Goal: Task Accomplishment & Management: Complete application form

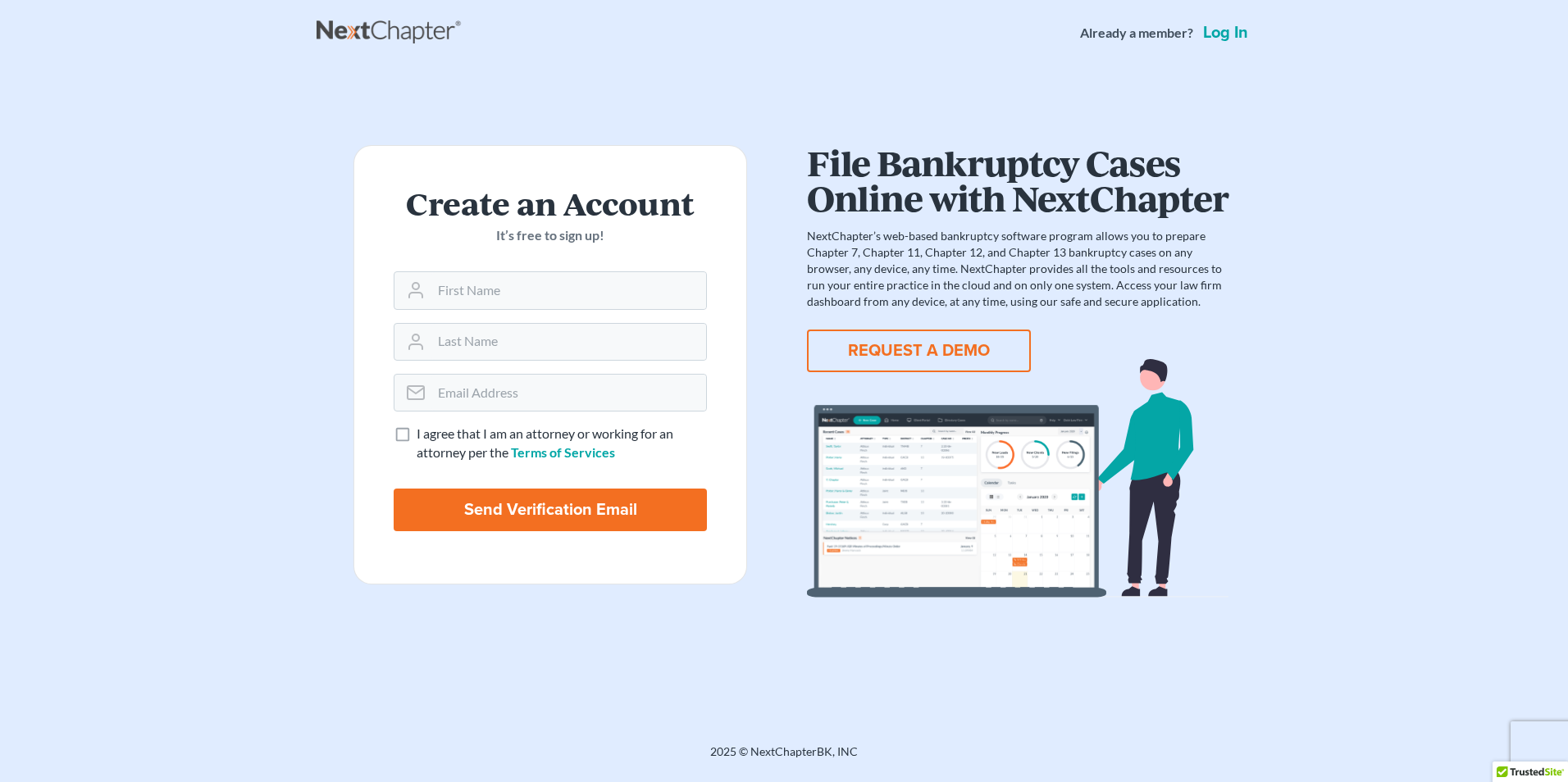
click at [417, 435] on label "I agree that I am an attorney or working for an attorney per the Terms of Servi…" at bounding box center [561, 443] width 291 height 37
click at [424, 435] on input "I agree that I am an attorney or working for an attorney per the Terms of Servi…" at bounding box center [428, 429] width 11 height 11
checkbox input "true"
click at [484, 300] on input "text" at bounding box center [568, 290] width 275 height 36
type input "Bradley"
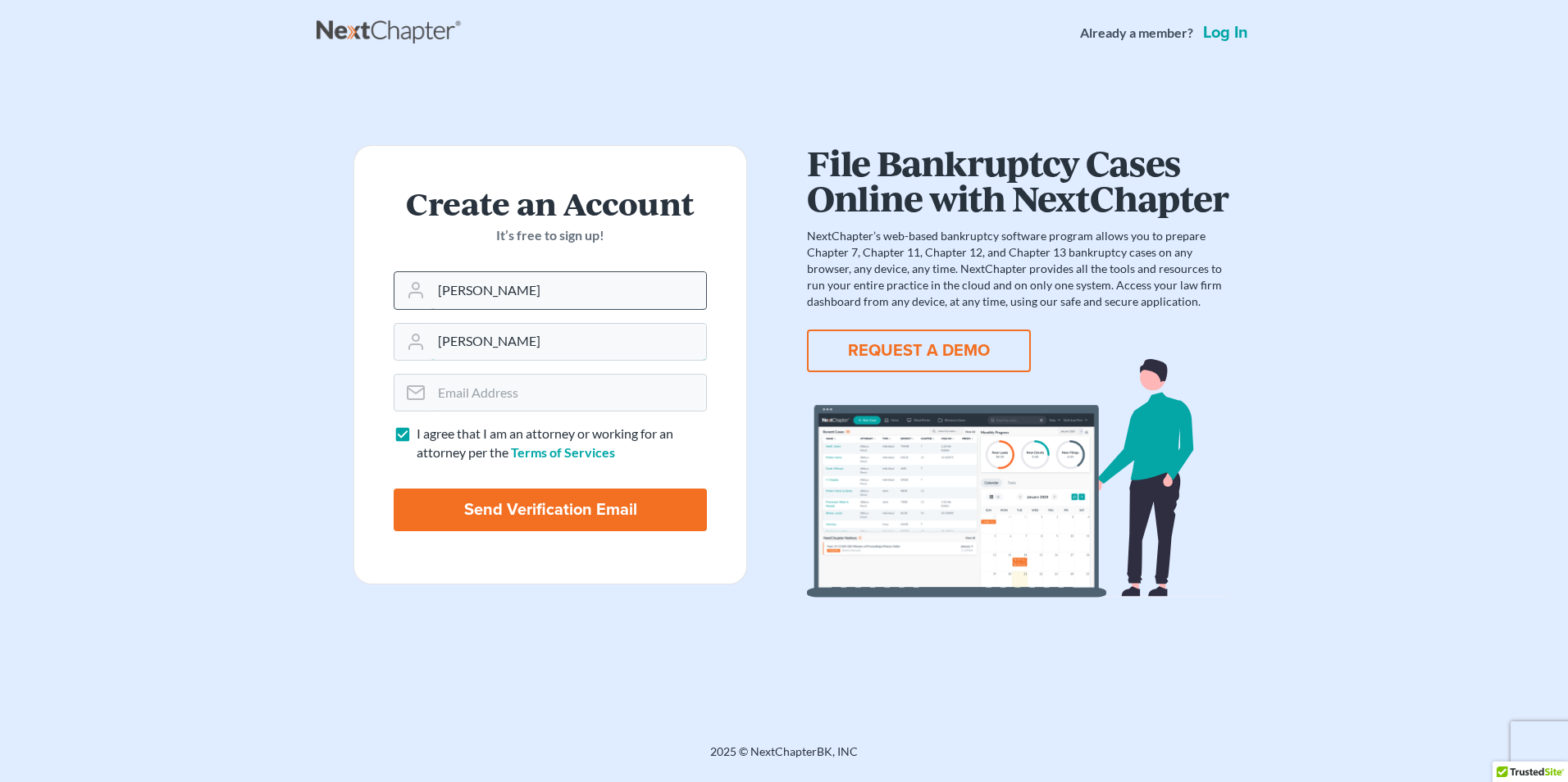
type input "Tinger"
type input "bradley@carolcollinslaw.com"
click at [462, 528] on input "Send Verification Email" at bounding box center [551, 509] width 313 height 42
type input "Thinking..."
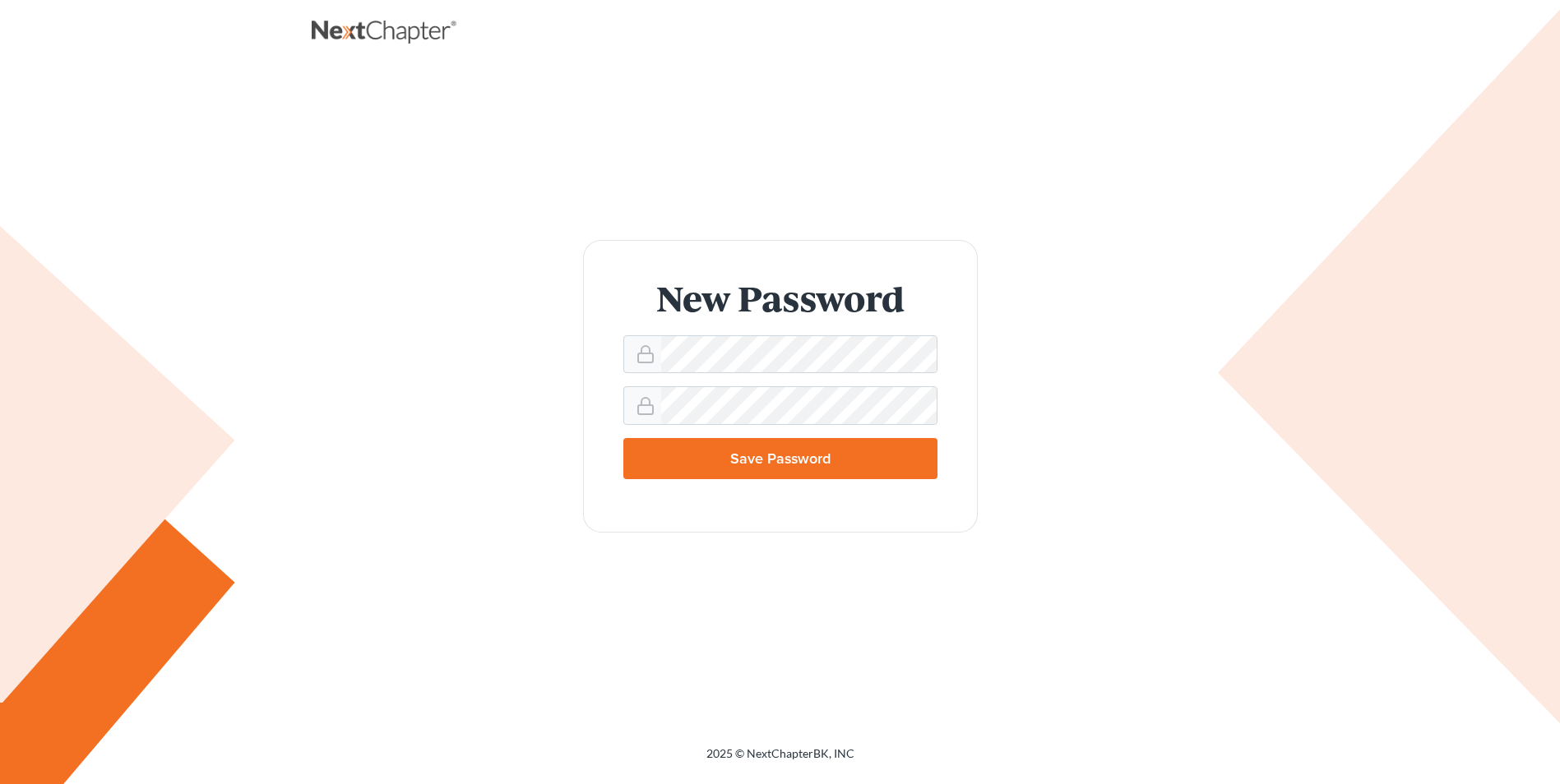
click at [812, 452] on input "Save Password" at bounding box center [780, 459] width 314 height 41
type input "Thinking..."
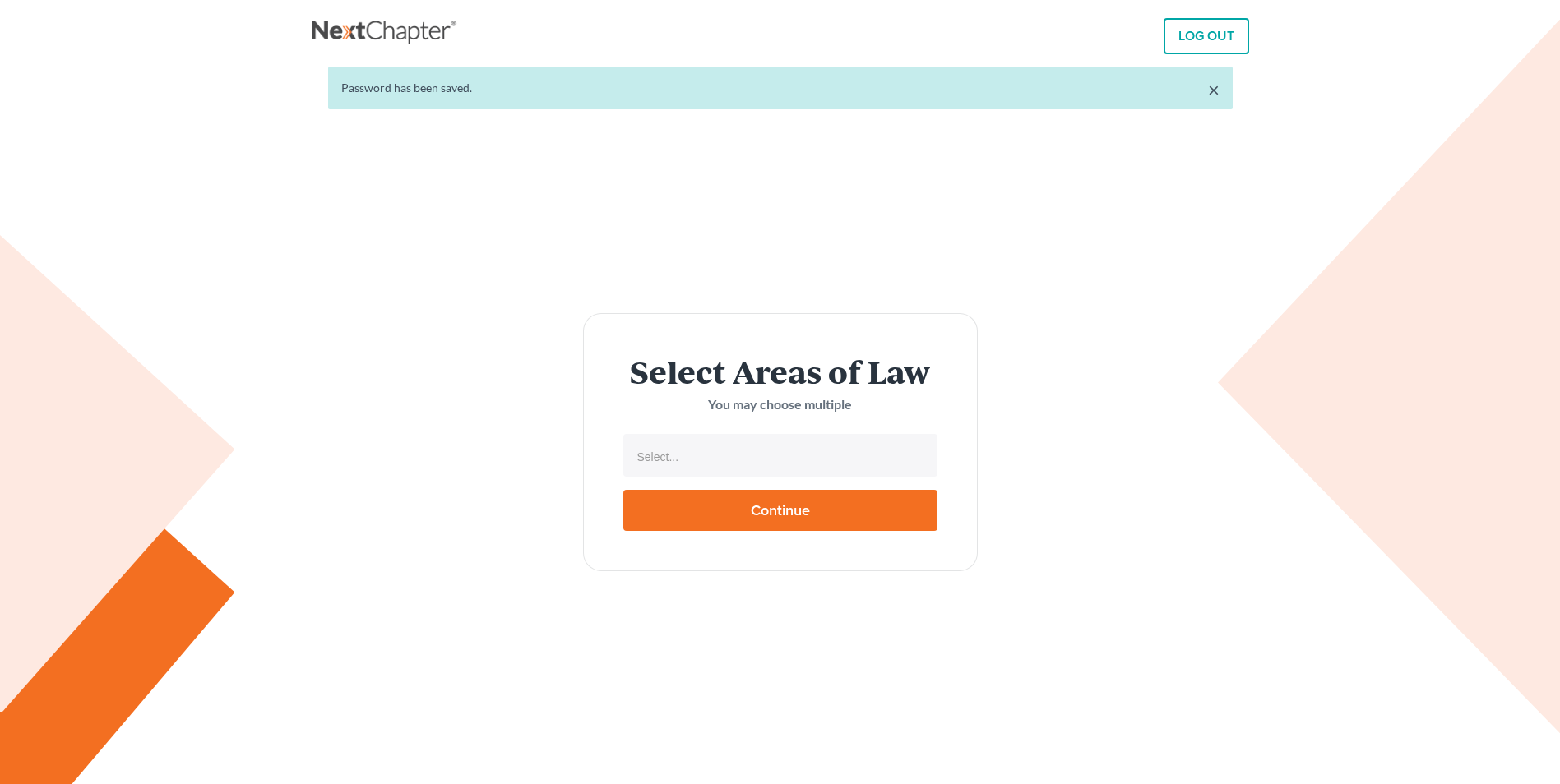
select select
click at [721, 454] on input "text" at bounding box center [779, 456] width 291 height 25
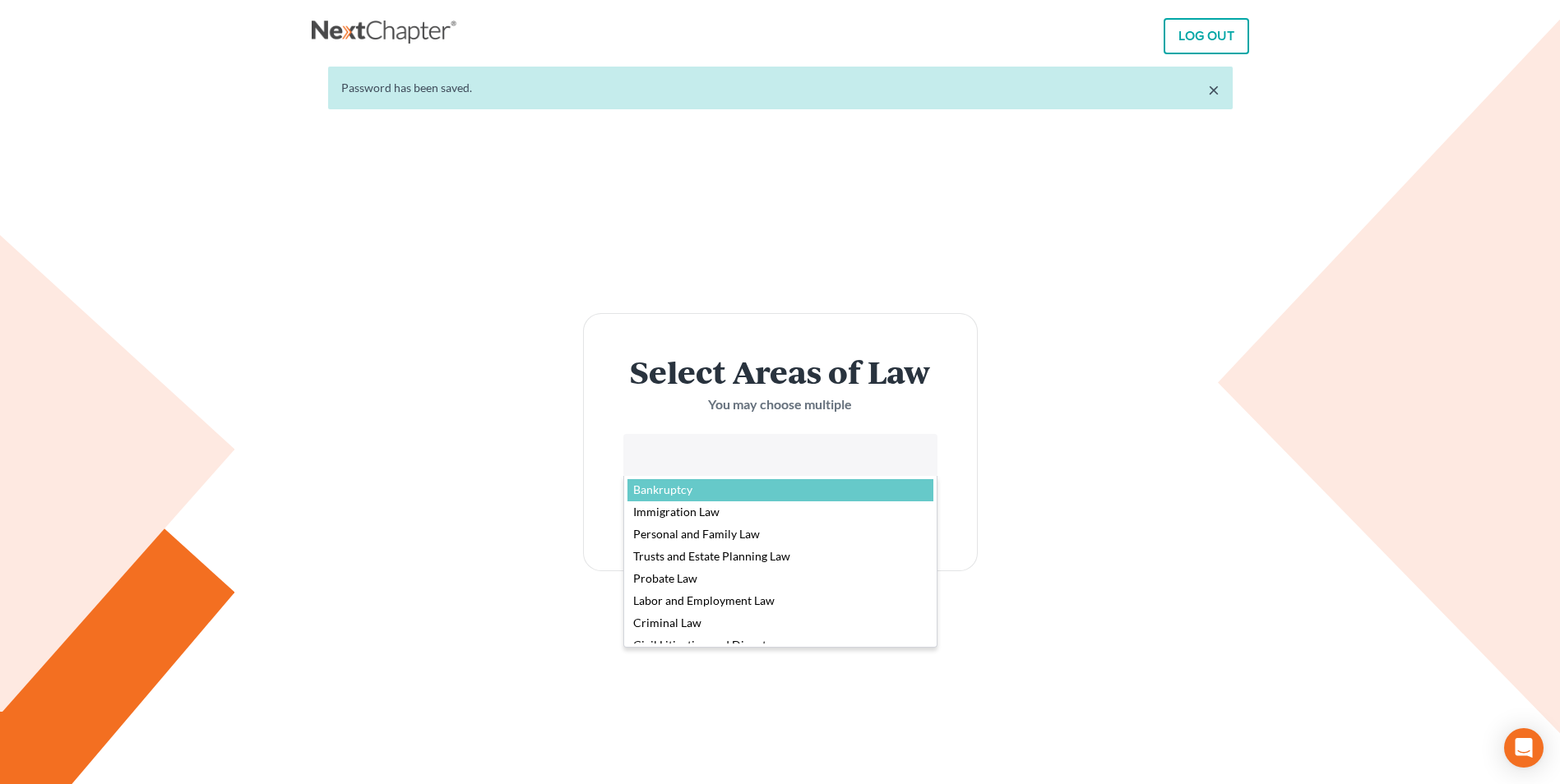
select select "4556"
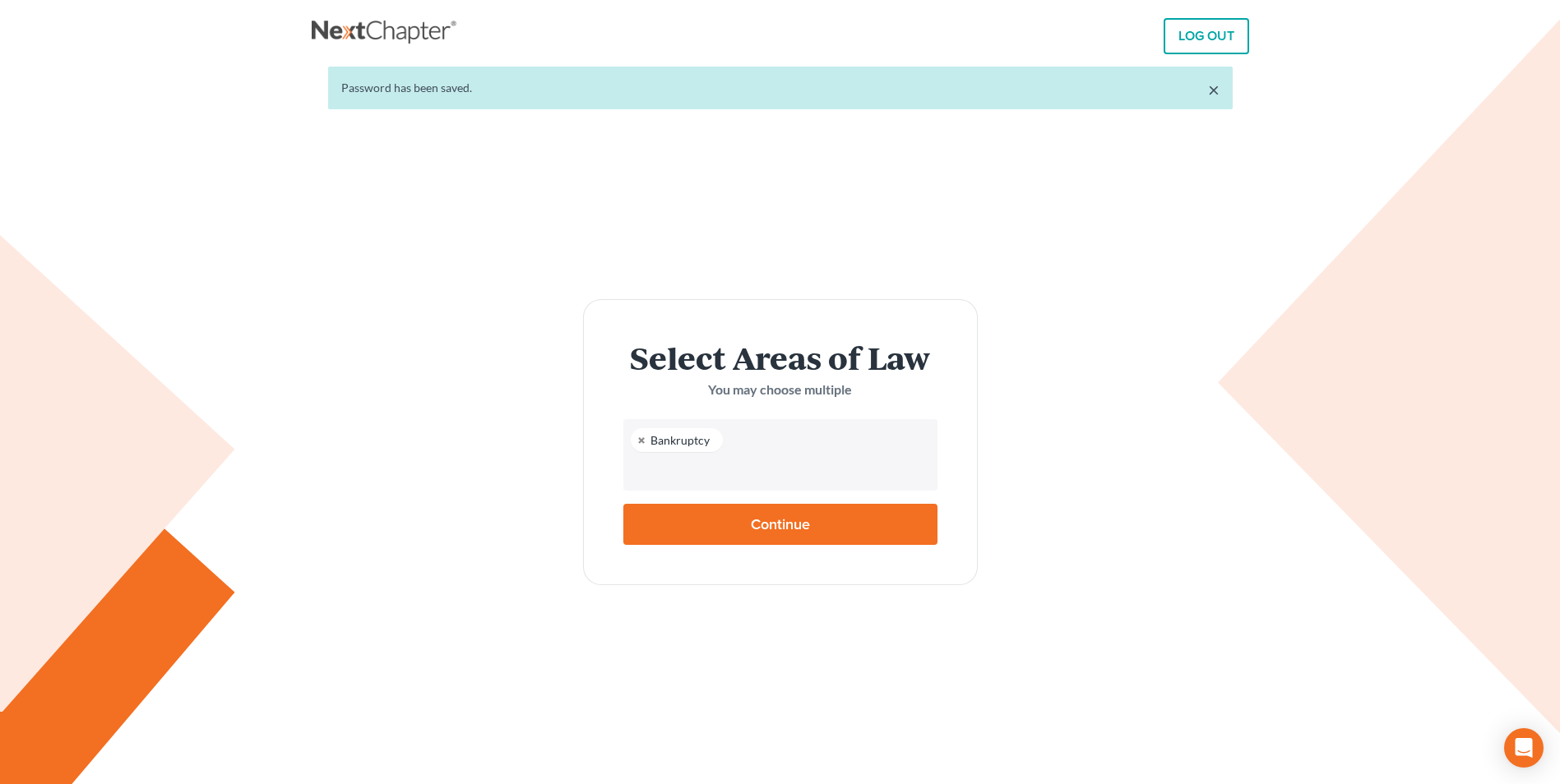
click at [759, 522] on input "Continue" at bounding box center [780, 524] width 314 height 41
type input "Thinking..."
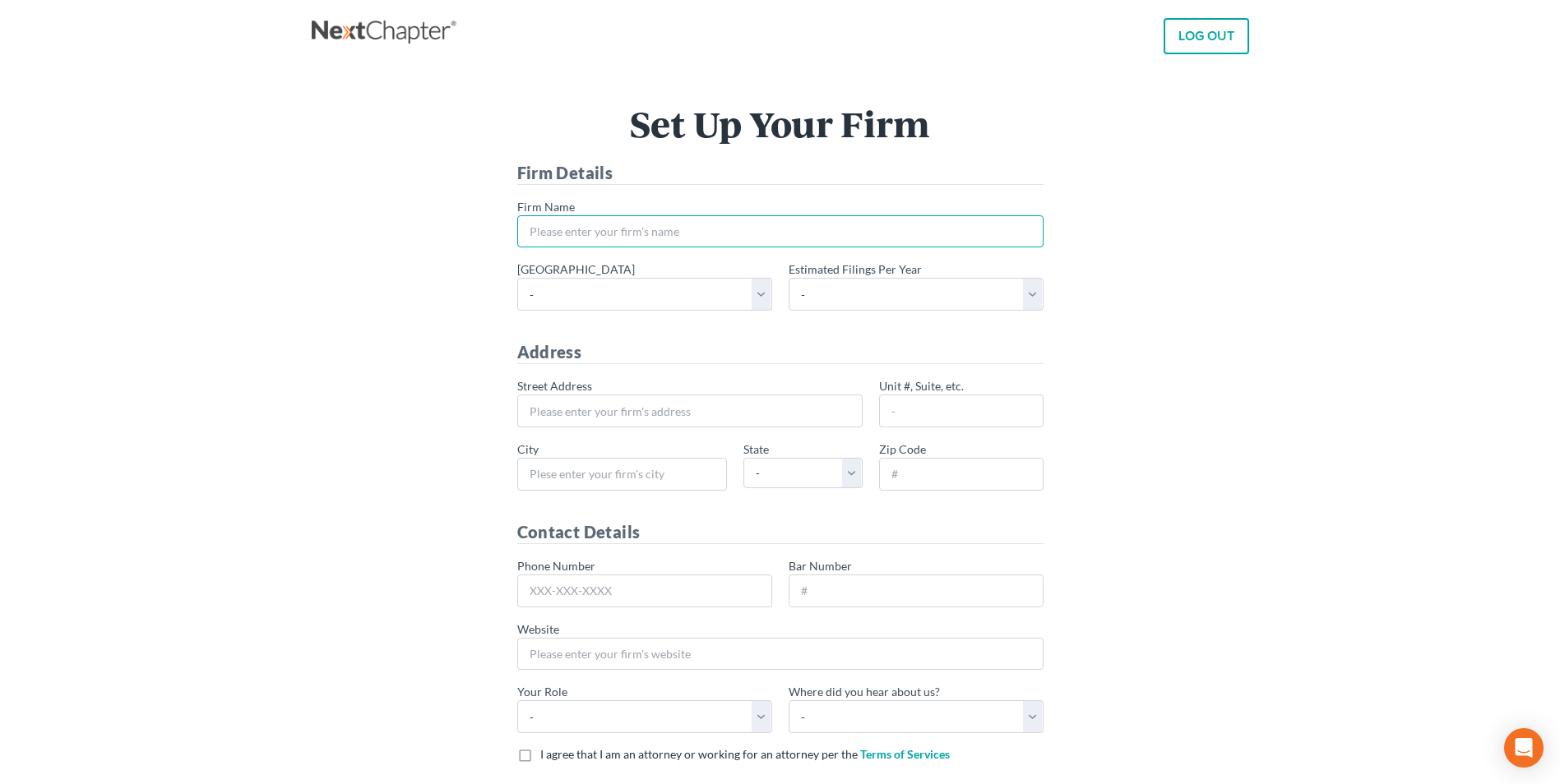
click at [666, 226] on input "* Firm Name" at bounding box center [780, 231] width 527 height 33
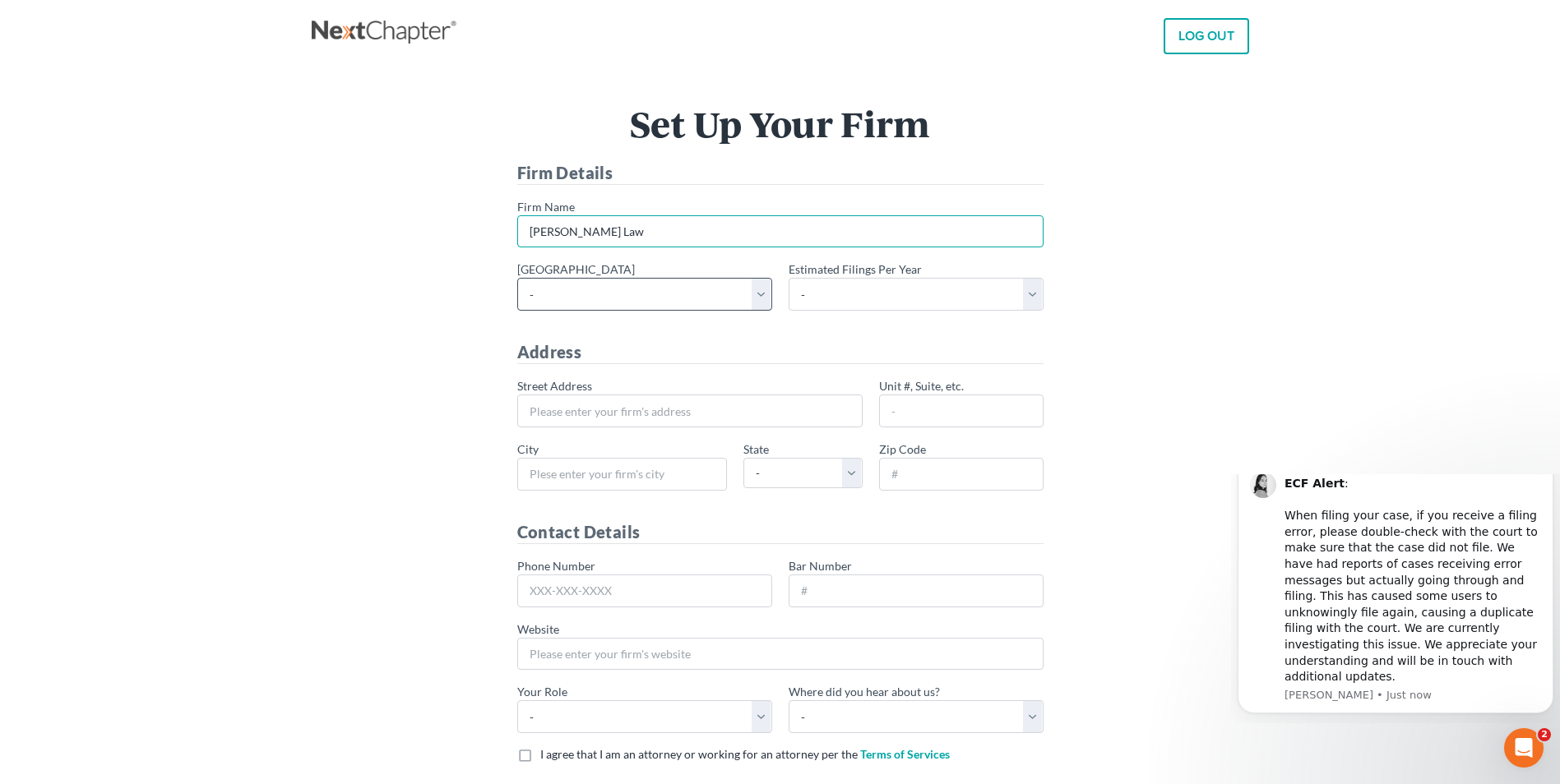
type input "Carol Collins Law"
click at [730, 303] on select "- Alabama - Middle Alabama - Northern Alabama - Southern Alaska Arizona Arkansa…" at bounding box center [645, 293] width 255 height 33
click at [518, 277] on select "- Alabama - Middle Alabama - Northern Alabama - Southern Alaska Arizona Arkansa…" at bounding box center [645, 293] width 255 height 33
click at [763, 288] on select "- Alabama - Middle Alabama - Northern Alabama - Southern Alaska Arizona Arkansa…" at bounding box center [645, 293] width 255 height 33
select select "94"
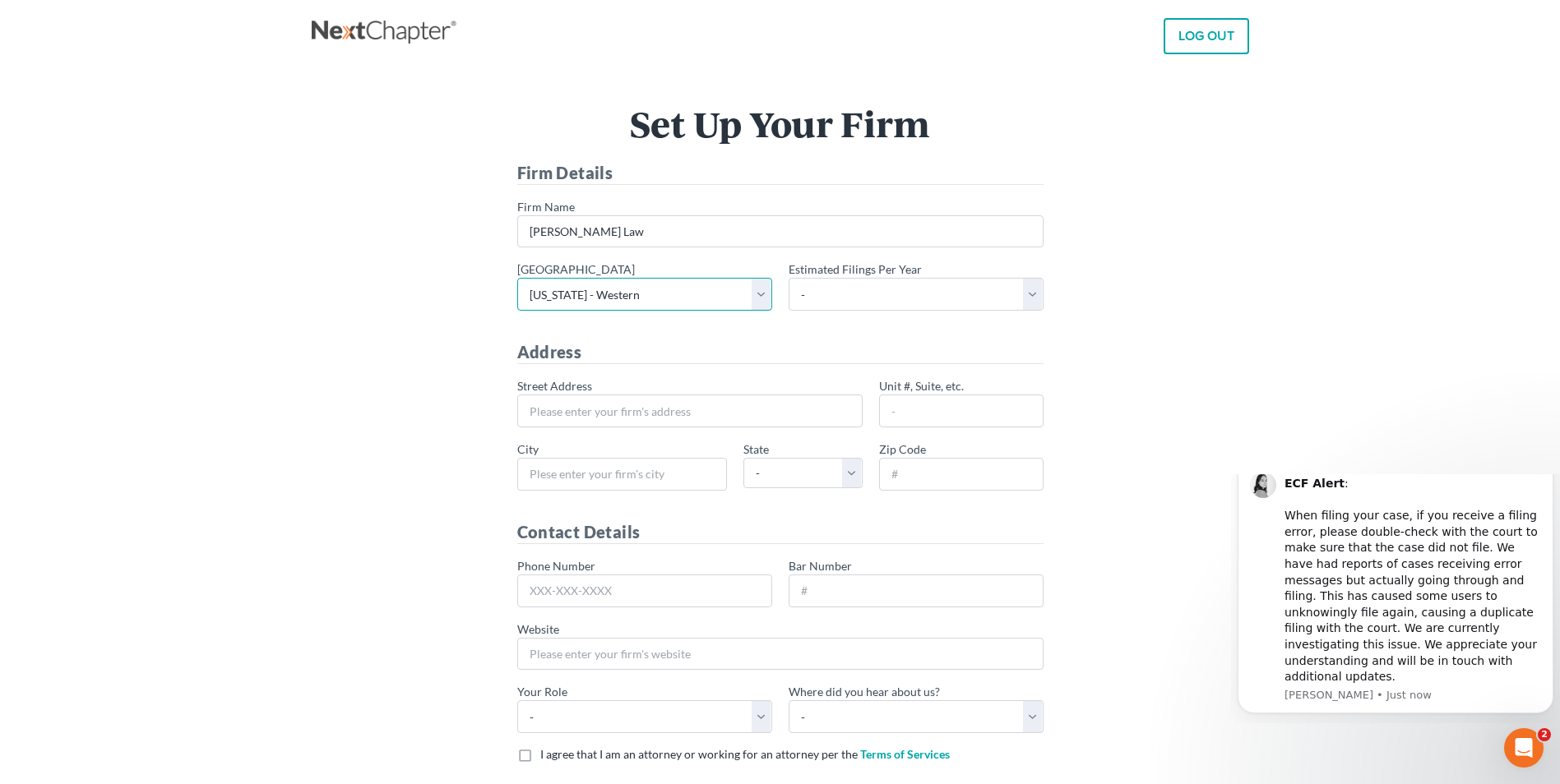
click at [518, 277] on select "- Alabama - Middle Alabama - Northern Alabama - Southern Alaska Arizona Arkansa…" at bounding box center [645, 293] width 255 height 33
click at [817, 330] on form "Firm Details * Firm Name Carol Collins Law * Primary district - Alabama - Middl…" at bounding box center [780, 495] width 527 height 667
click at [1025, 291] on select "- 1-10 11-50 50+" at bounding box center [916, 293] width 255 height 33
select select "10"
click at [788, 277] on select "- 1-10 11-50 50+" at bounding box center [916, 293] width 255 height 33
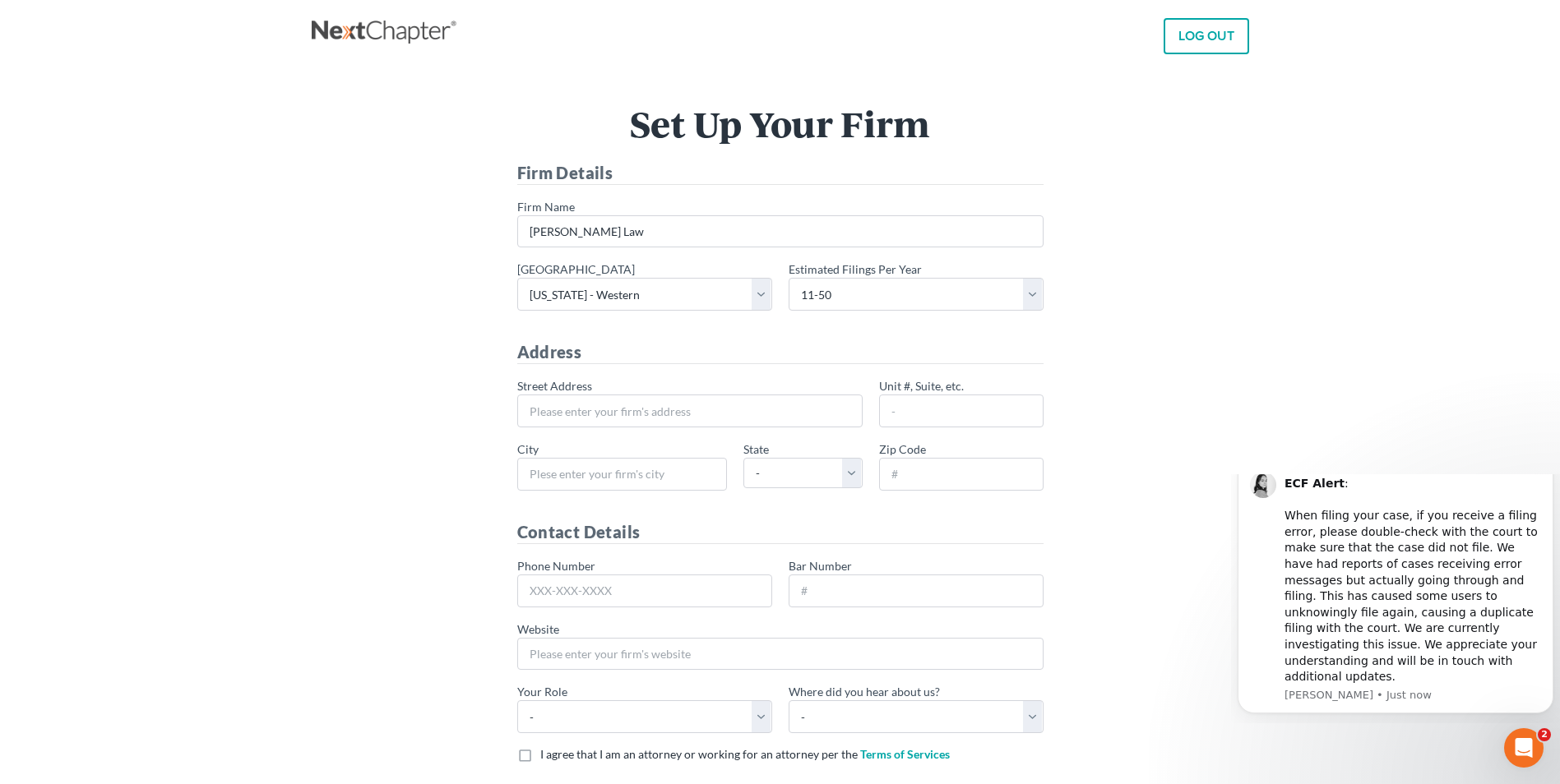
click at [765, 323] on div "* Primary district - Alabama - Middle Alabama - Northern Alabama - Southern Ala…" at bounding box center [780, 292] width 542 height 63
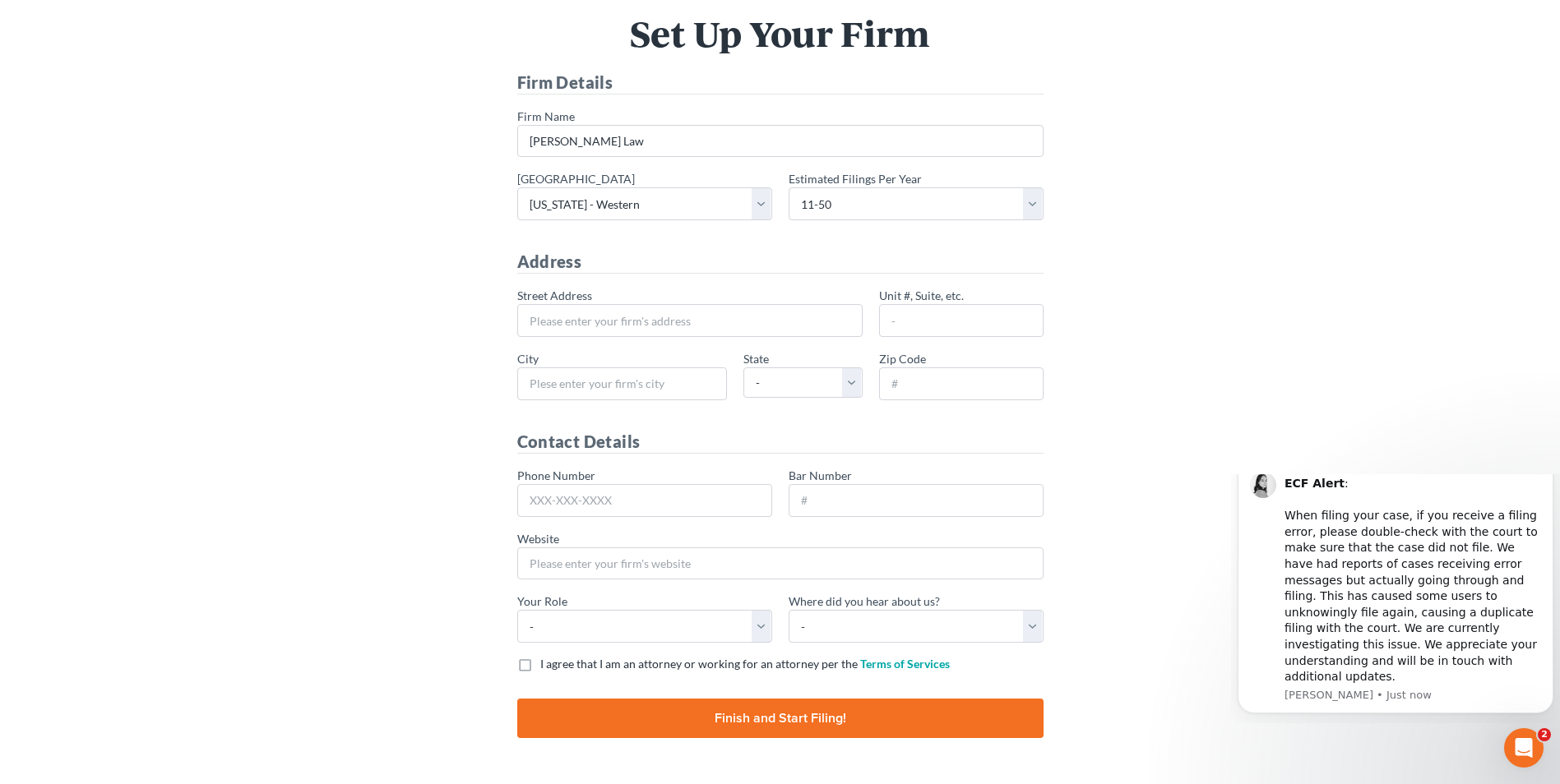
scroll to position [91, 0]
click at [583, 311] on input "* Street Address" at bounding box center [691, 319] width 346 height 33
type input "2802 W Main Street"
type input "Russellville"
select select "AR"
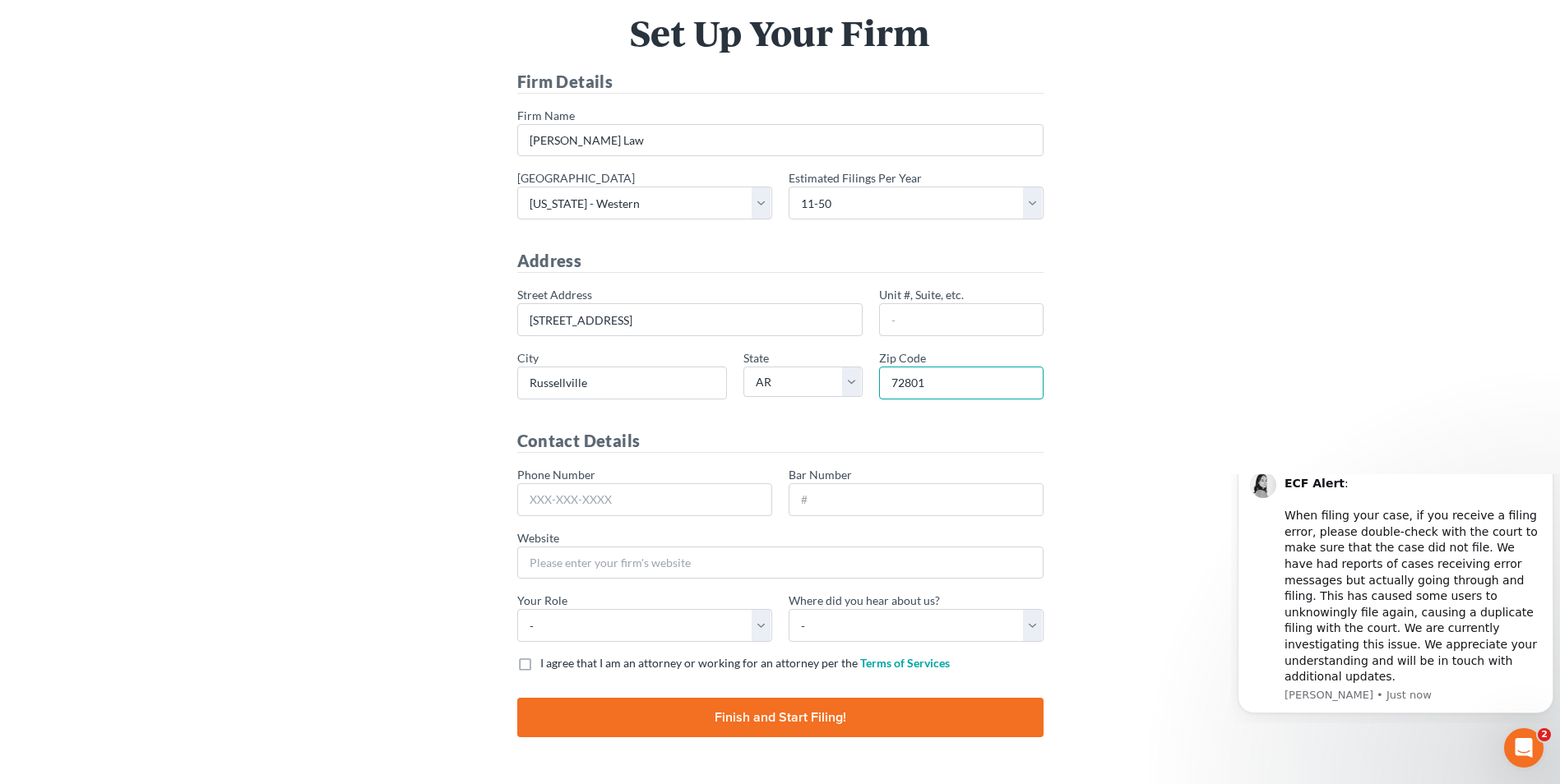
type input "72801"
click at [461, 440] on div "Set Up Your Firm Firm Details * Firm Name Carol Collins Law * Primary district …" at bounding box center [780, 386] width 921 height 743
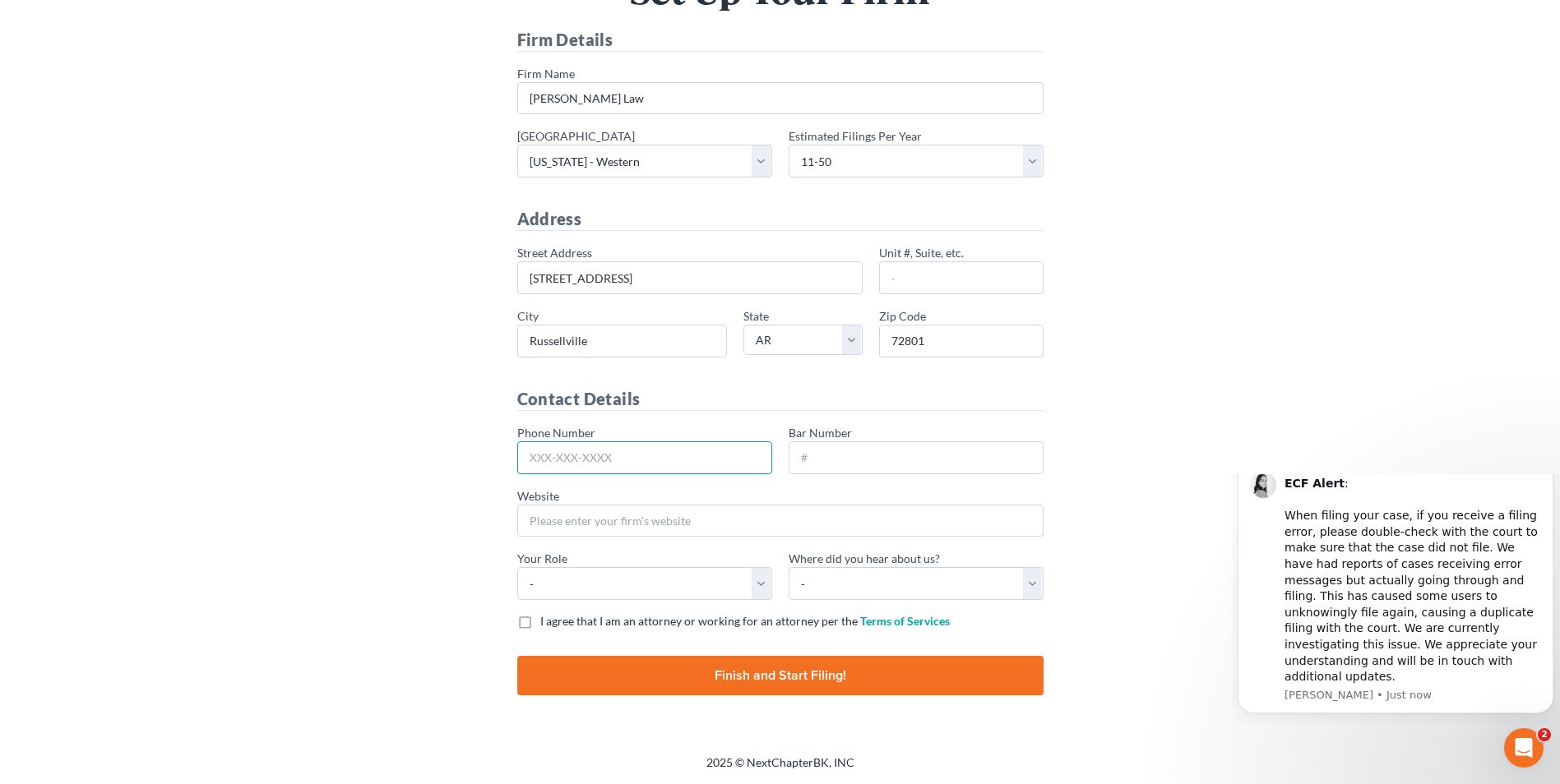
click at [581, 453] on input "Phone Number" at bounding box center [645, 457] width 255 height 33
type input "479-968-4853"
paste input "2024318"
type input "2024318"
click at [690, 507] on input "Website" at bounding box center [780, 520] width 527 height 33
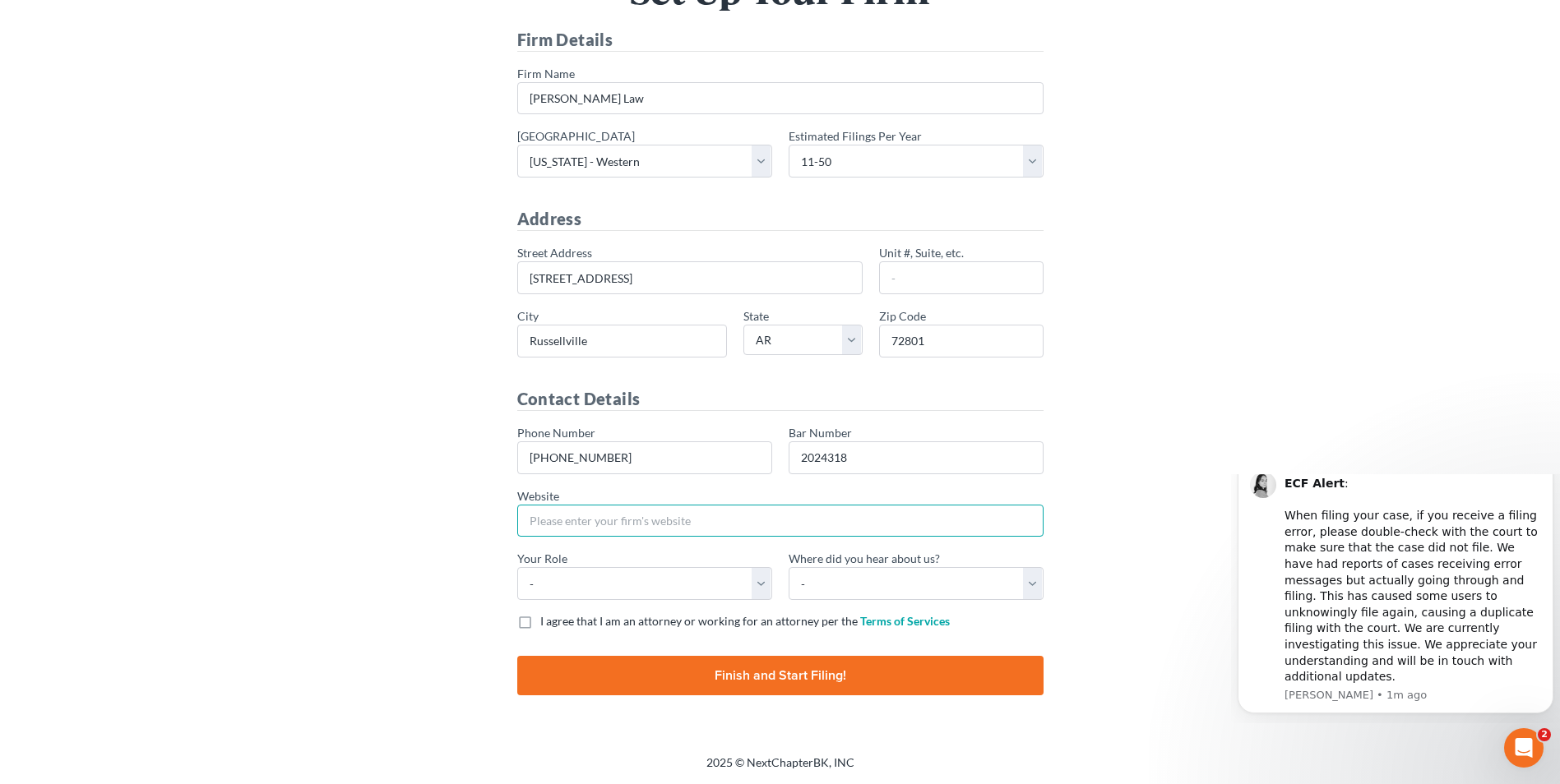
paste input "https://carolcollinslaw.com/"
type input "https://carolcollinslaw.com/"
click at [454, 488] on div "Set Up Your Firm Firm Details * Firm Name Carol Collins Law * Primary district …" at bounding box center [780, 345] width 921 height 743
click at [721, 596] on select "- Attorney Paralegal Assistant" at bounding box center [645, 583] width 255 height 33
select select "attorney"
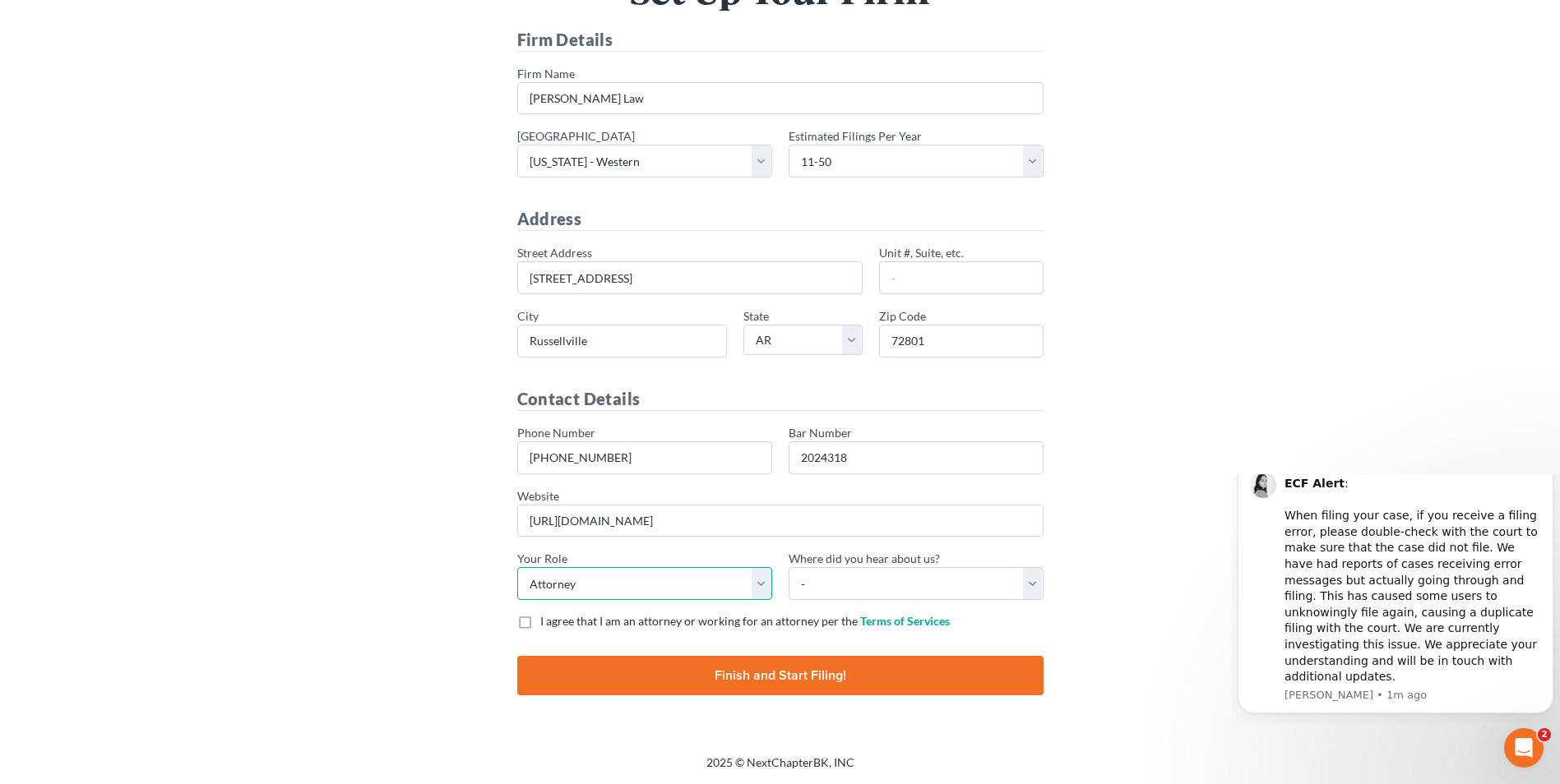
click at [518, 567] on select "- Attorney Paralegal Assistant" at bounding box center [645, 583] width 255 height 33
click at [940, 561] on div "* Where did you hear about us? - Bar association Capterra Clio Email Facebook G…" at bounding box center [916, 575] width 255 height 50
click at [884, 577] on select "- Bar association Capterra Clio Email Facebook Google Word of mouth Other" at bounding box center [916, 583] width 255 height 33
select select "Google"
click at [788, 567] on select "- Bar association Capterra Clio Email Facebook Google Word of mouth Other" at bounding box center [916, 583] width 255 height 33
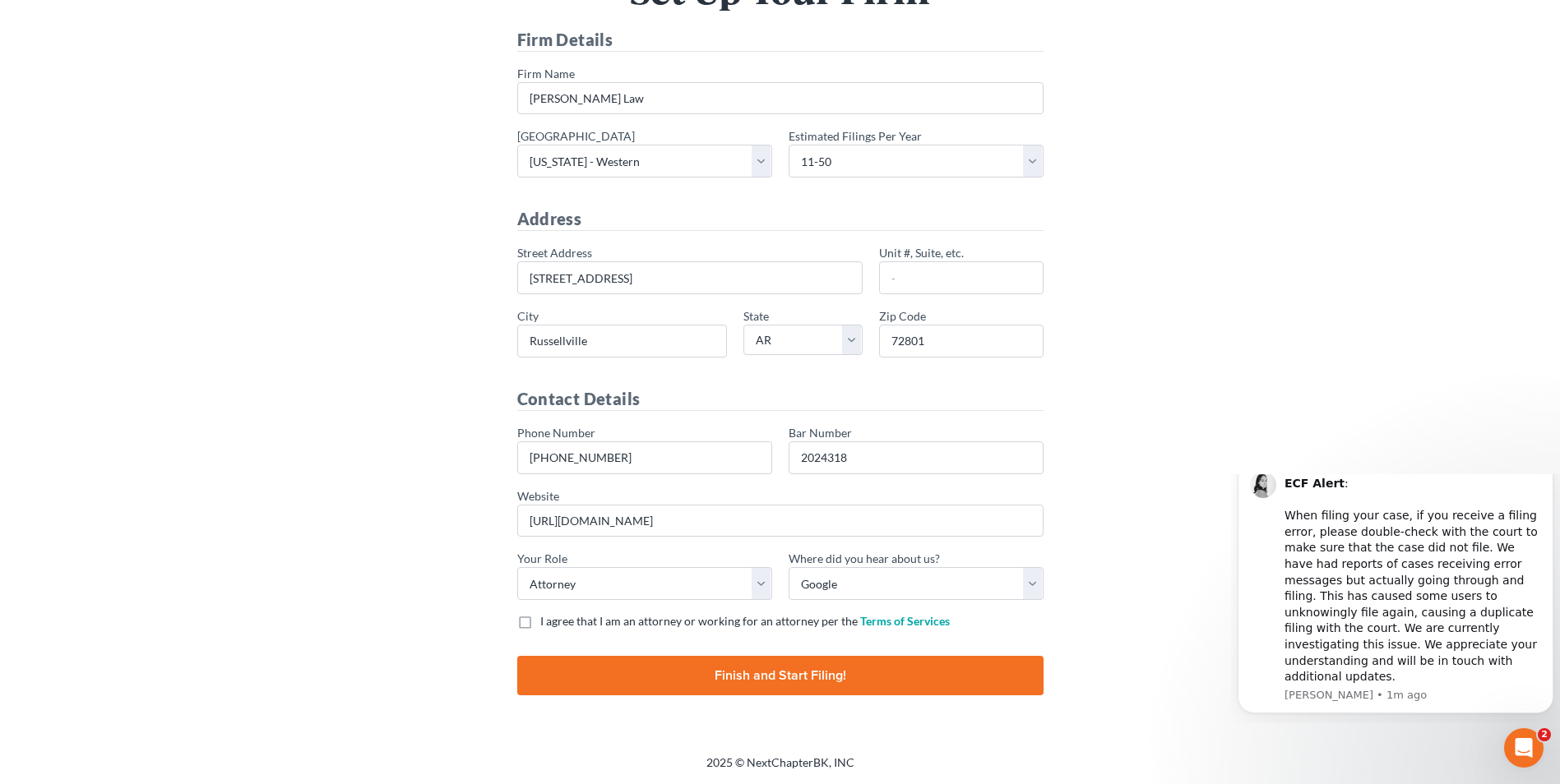
click at [540, 625] on label "I agree that I am an attorney or working for an attorney per the Terms of Servi…" at bounding box center [745, 621] width 410 height 17
click at [547, 624] on input "I agree that I am an attorney or working for an attorney per the Terms of Servi…" at bounding box center [552, 618] width 11 height 11
checkbox input "true"
click at [473, 568] on div "Set Up Your Firm Firm Details * Firm Name Carol Collins Law * Primary district …" at bounding box center [780, 345] width 921 height 743
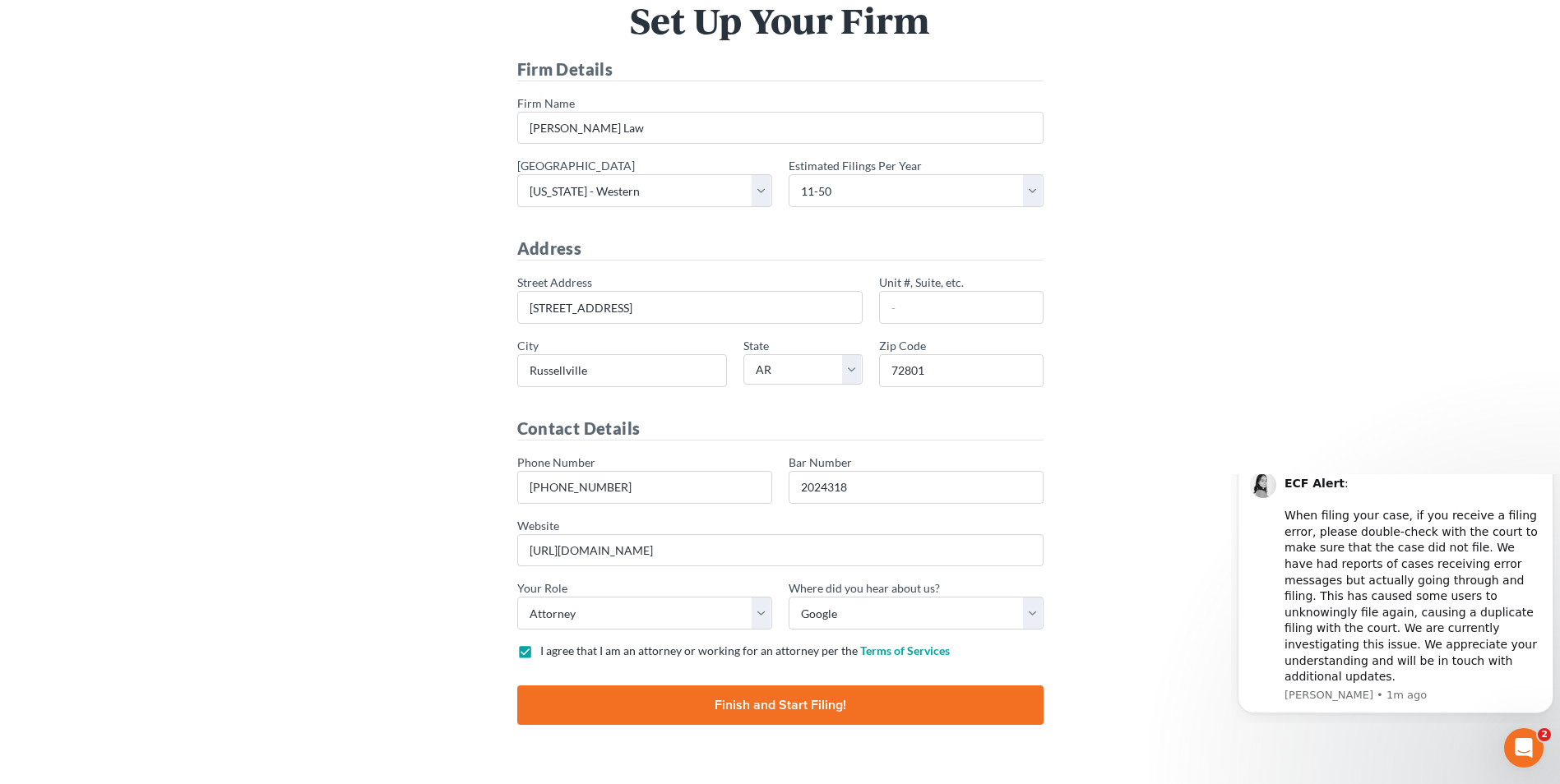
scroll to position [0, 0]
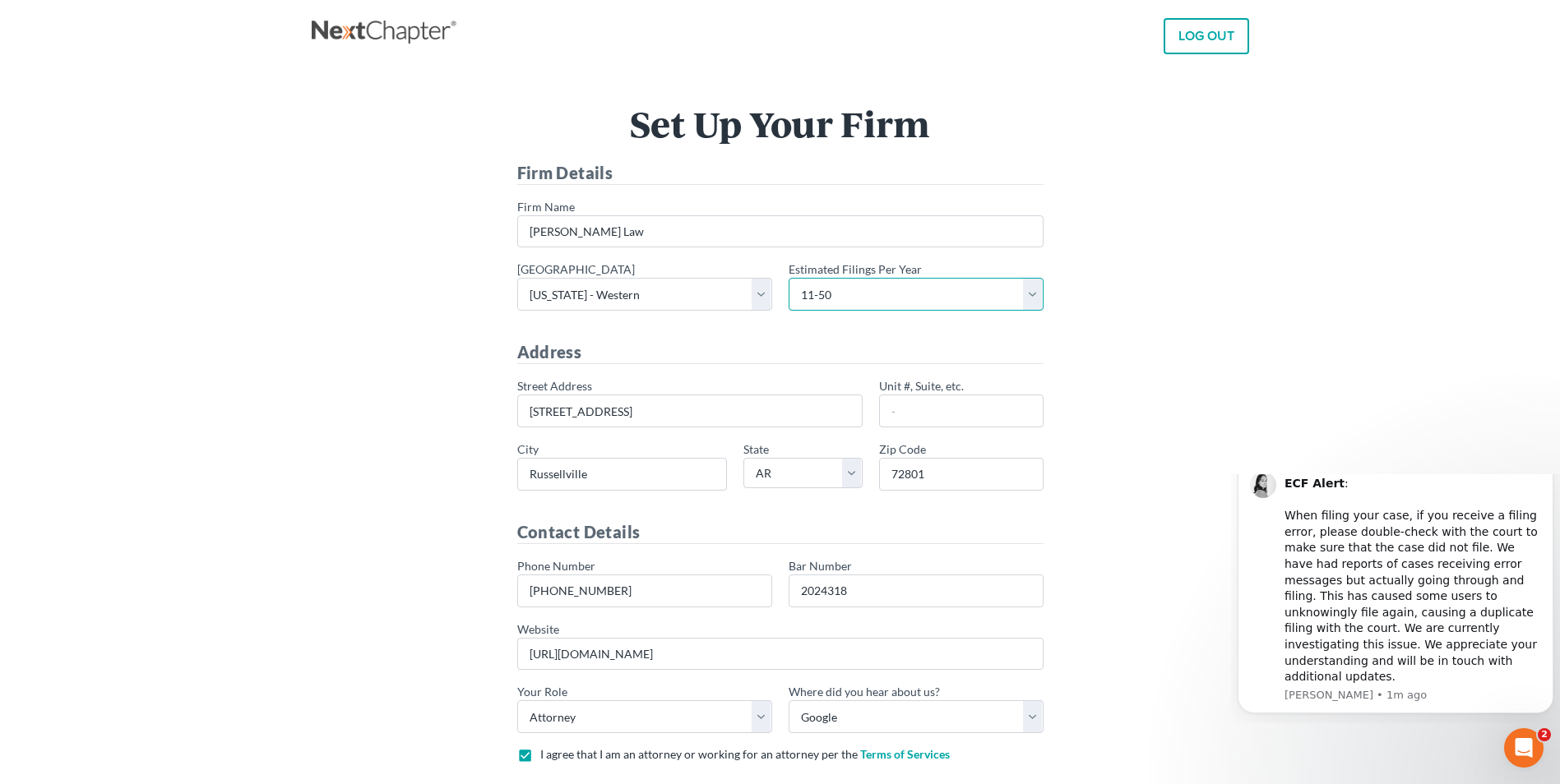
click at [1027, 292] on select "- 1-10 11-50 50+" at bounding box center [916, 293] width 255 height 33
select select "1"
click at [788, 277] on select "- 1-10 11-50 50+" at bounding box center [916, 293] width 255 height 33
click at [1151, 335] on div "Set Up Your Firm Firm Details * Firm Name Carol Collins Law * Primary district …" at bounding box center [780, 477] width 921 height 743
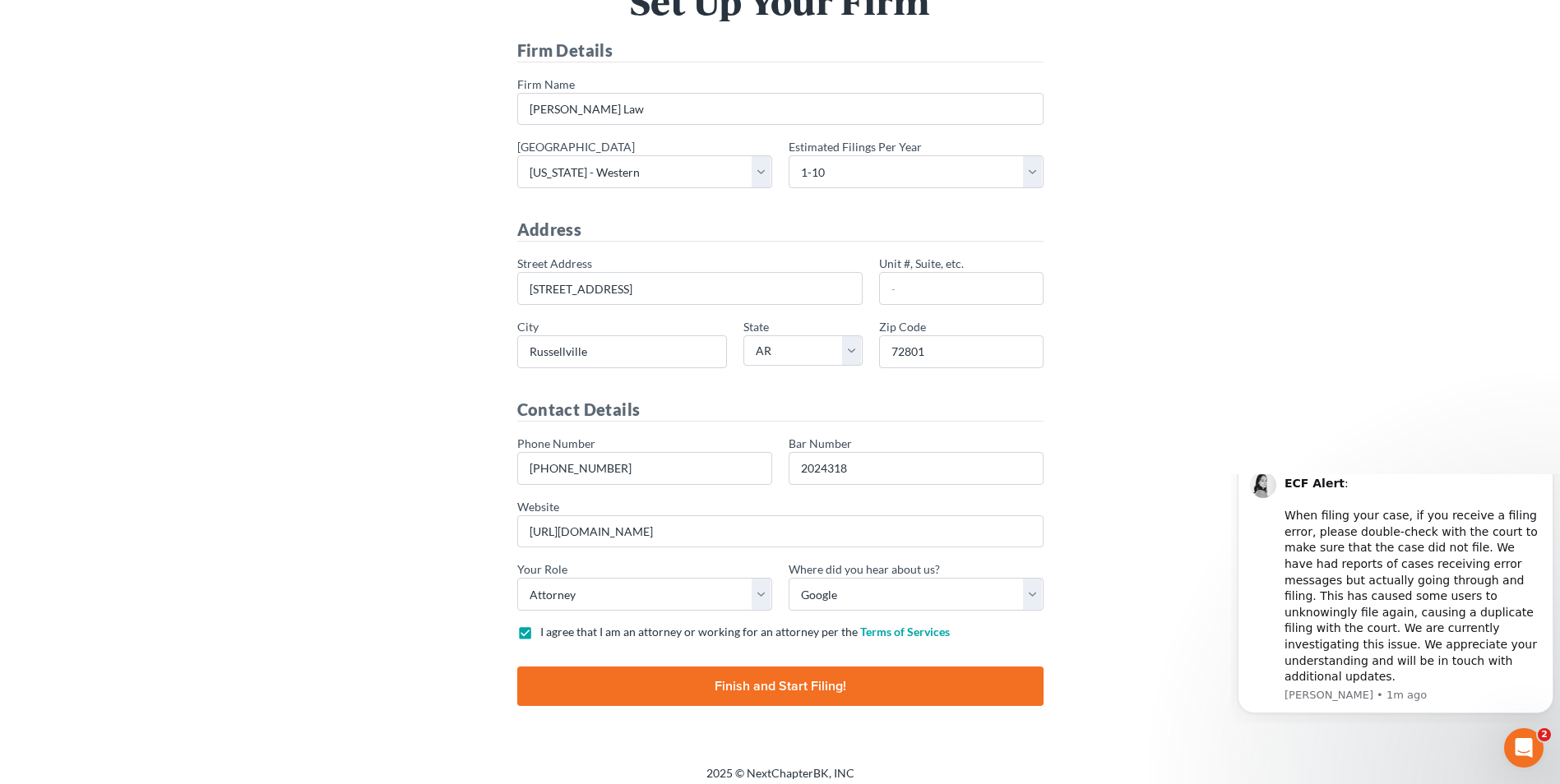
scroll to position [132, 0]
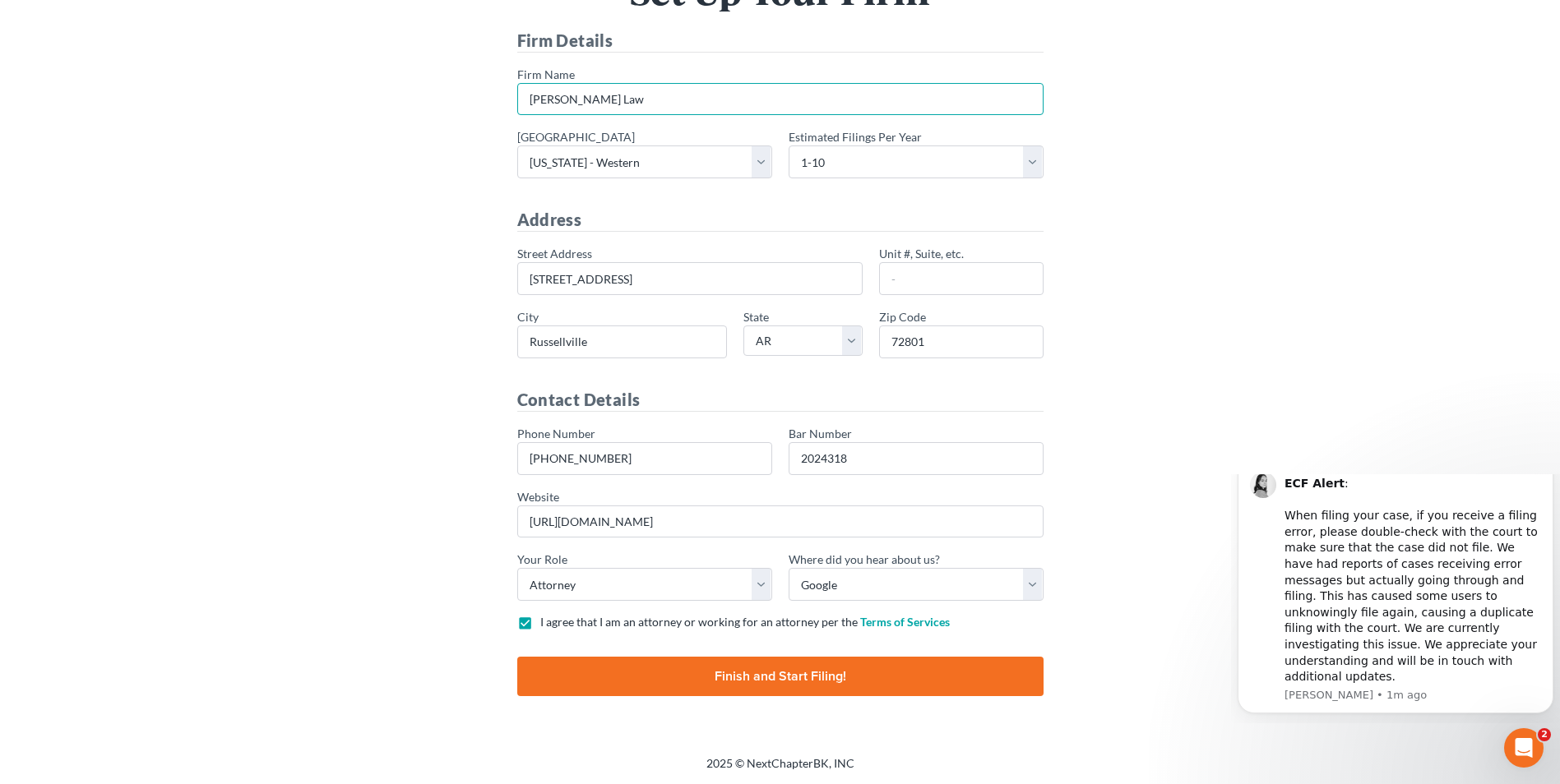
click at [648, 105] on input "Carol Collins Law" at bounding box center [780, 99] width 527 height 33
type input "Carol Collins Law, Inc."
click at [426, 422] on div "Set Up Your Firm Firm Details * Firm Name Carol Collins Law, Inc. * Primary dis…" at bounding box center [780, 345] width 921 height 743
click at [718, 679] on input "Finish and Start Filing!" at bounding box center [780, 676] width 527 height 39
type input "Thinking..."
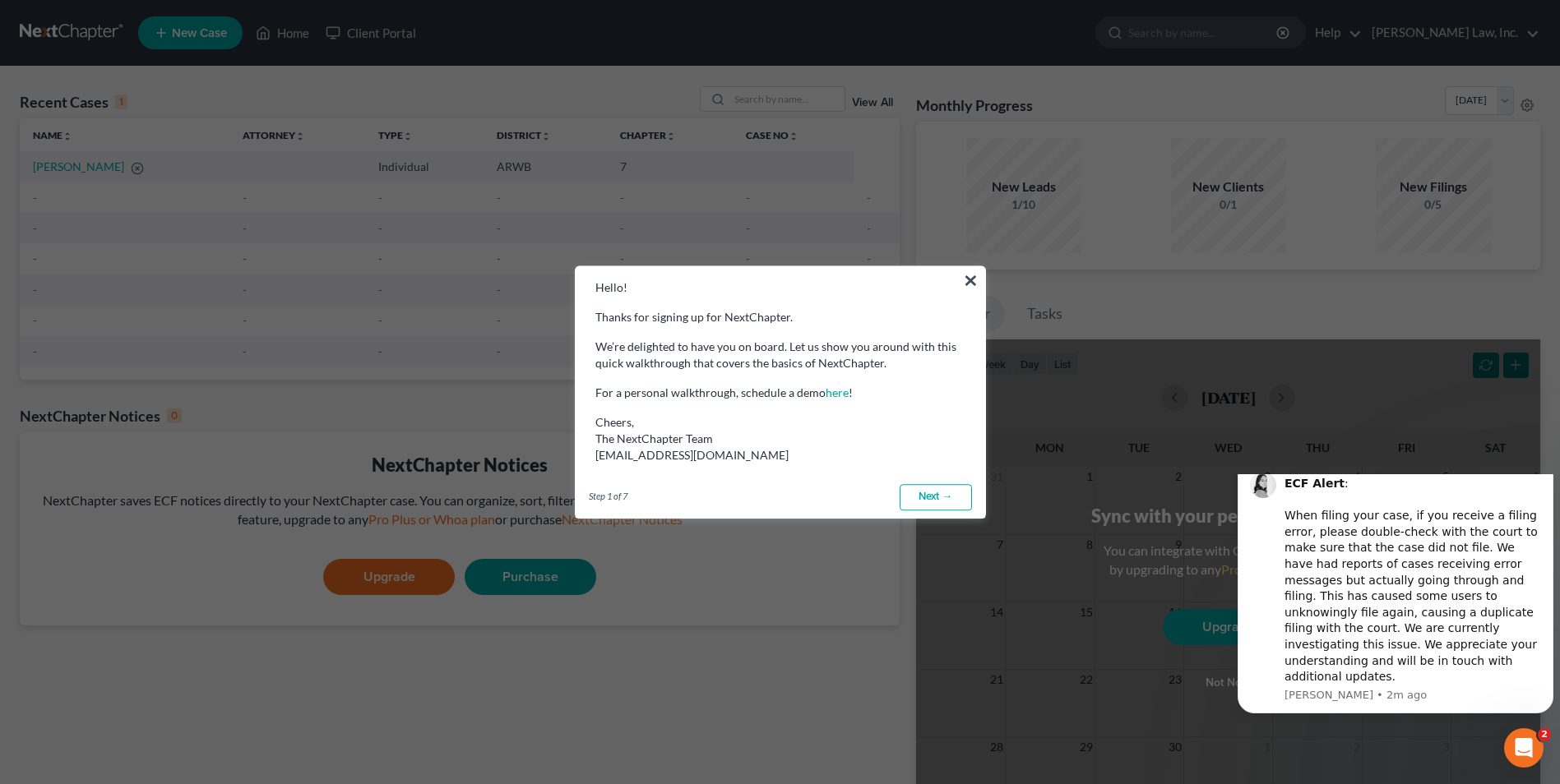
click at [928, 503] on link "Next →" at bounding box center [936, 497] width 72 height 27
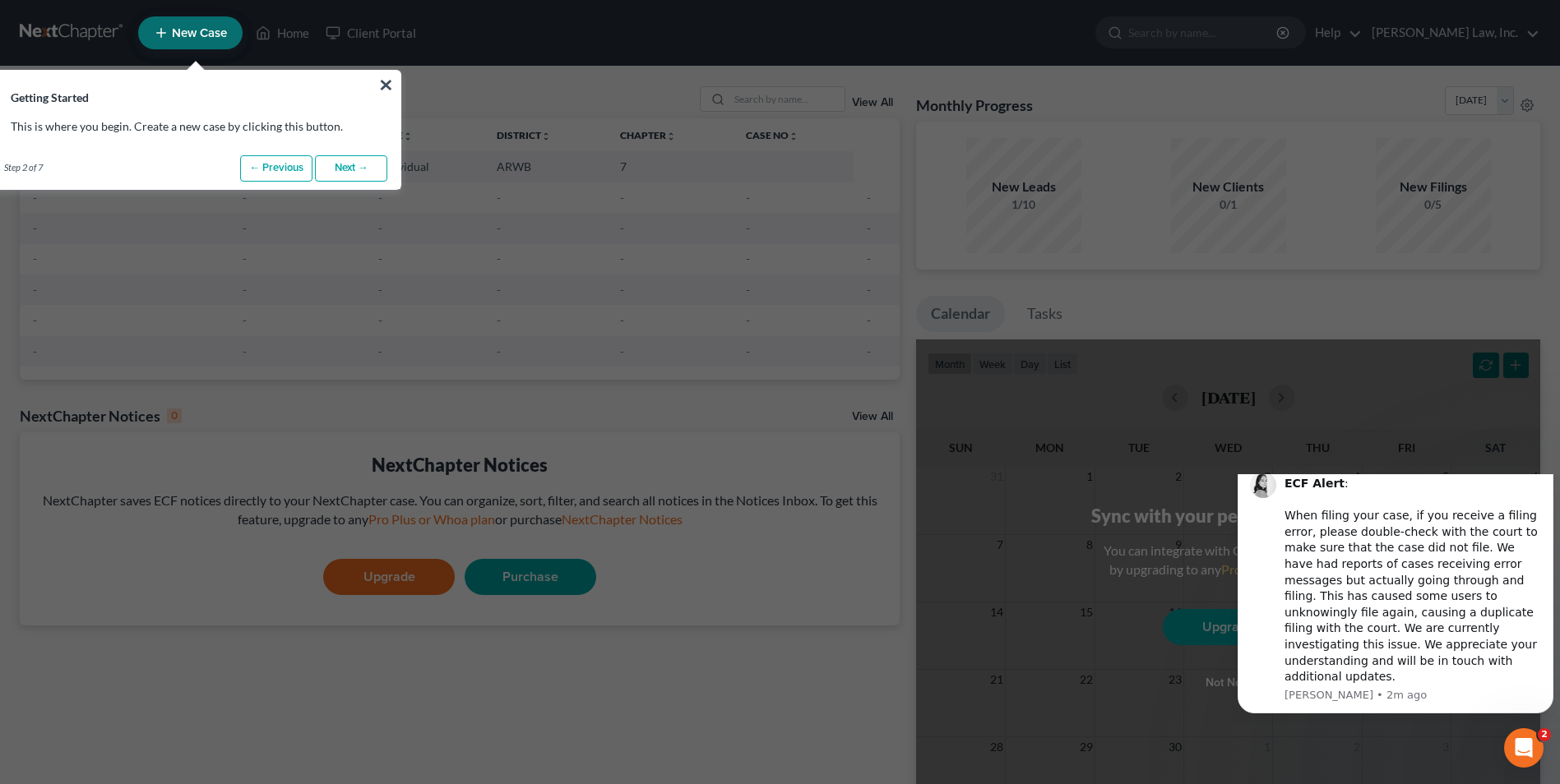
click at [287, 164] on link "← Previous" at bounding box center [276, 168] width 72 height 27
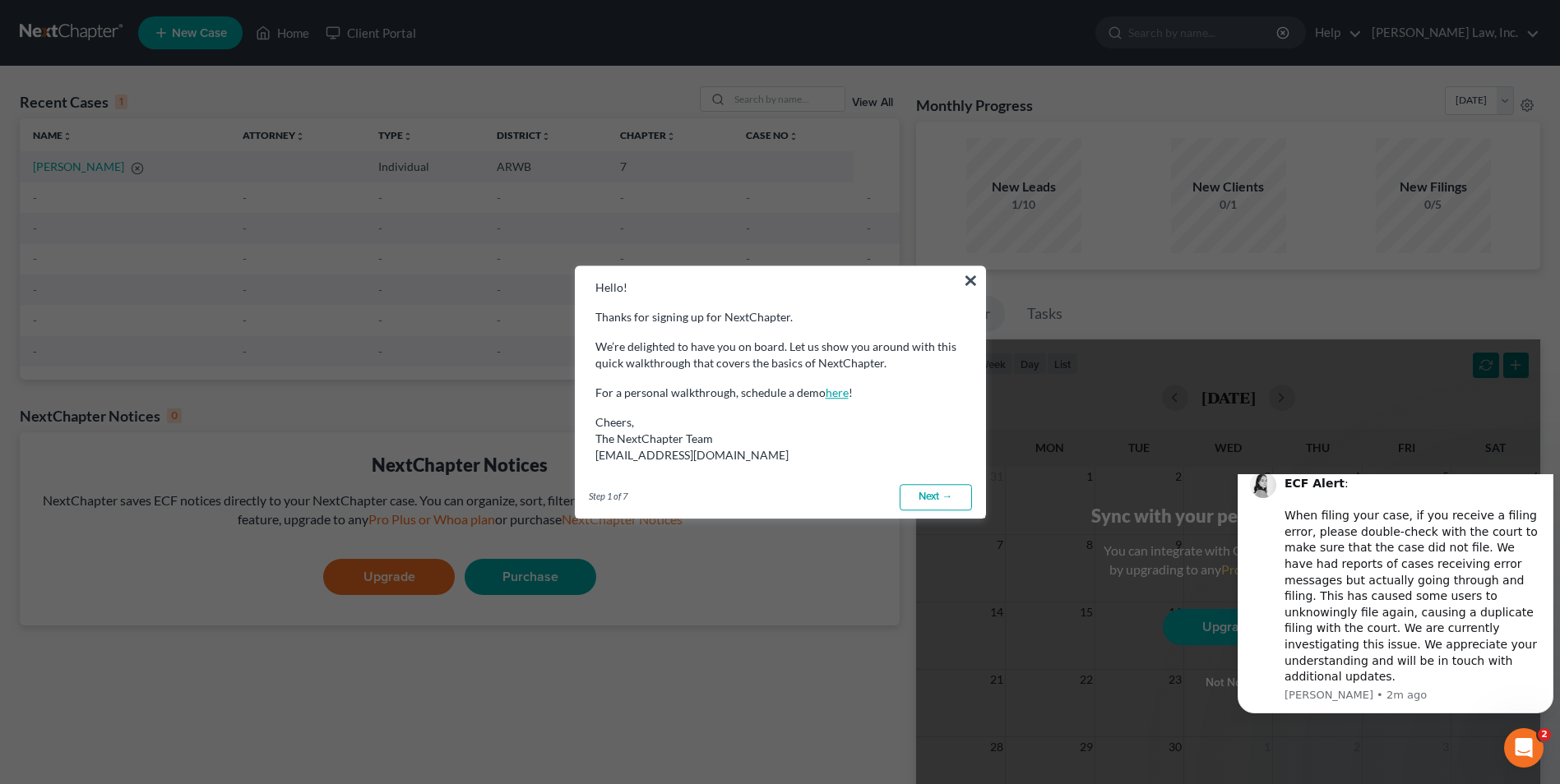
click at [836, 395] on link "here" at bounding box center [837, 392] width 23 height 14
click at [937, 495] on link "Next →" at bounding box center [936, 497] width 72 height 27
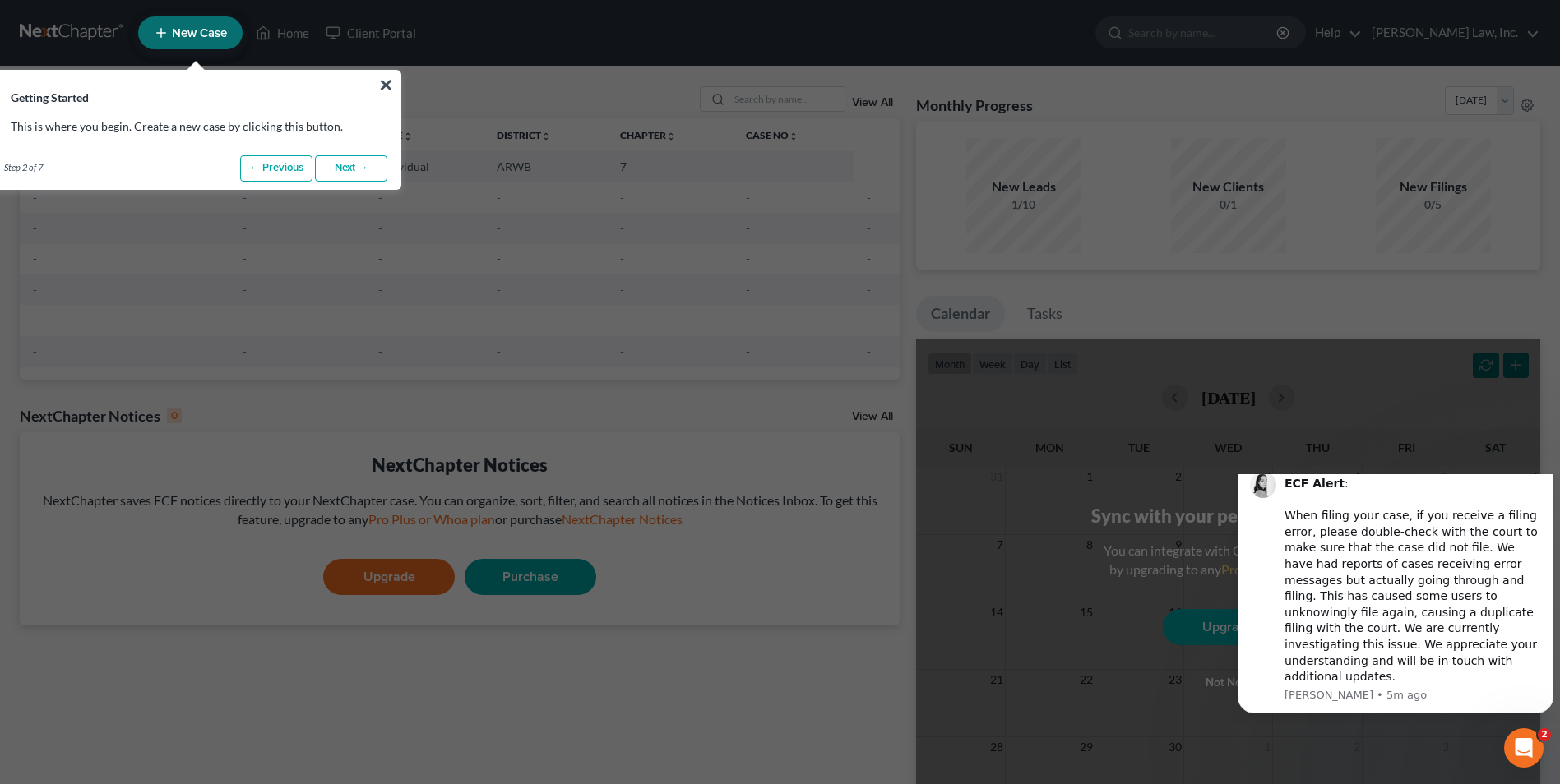
click at [360, 170] on link "Next →" at bounding box center [351, 168] width 72 height 27
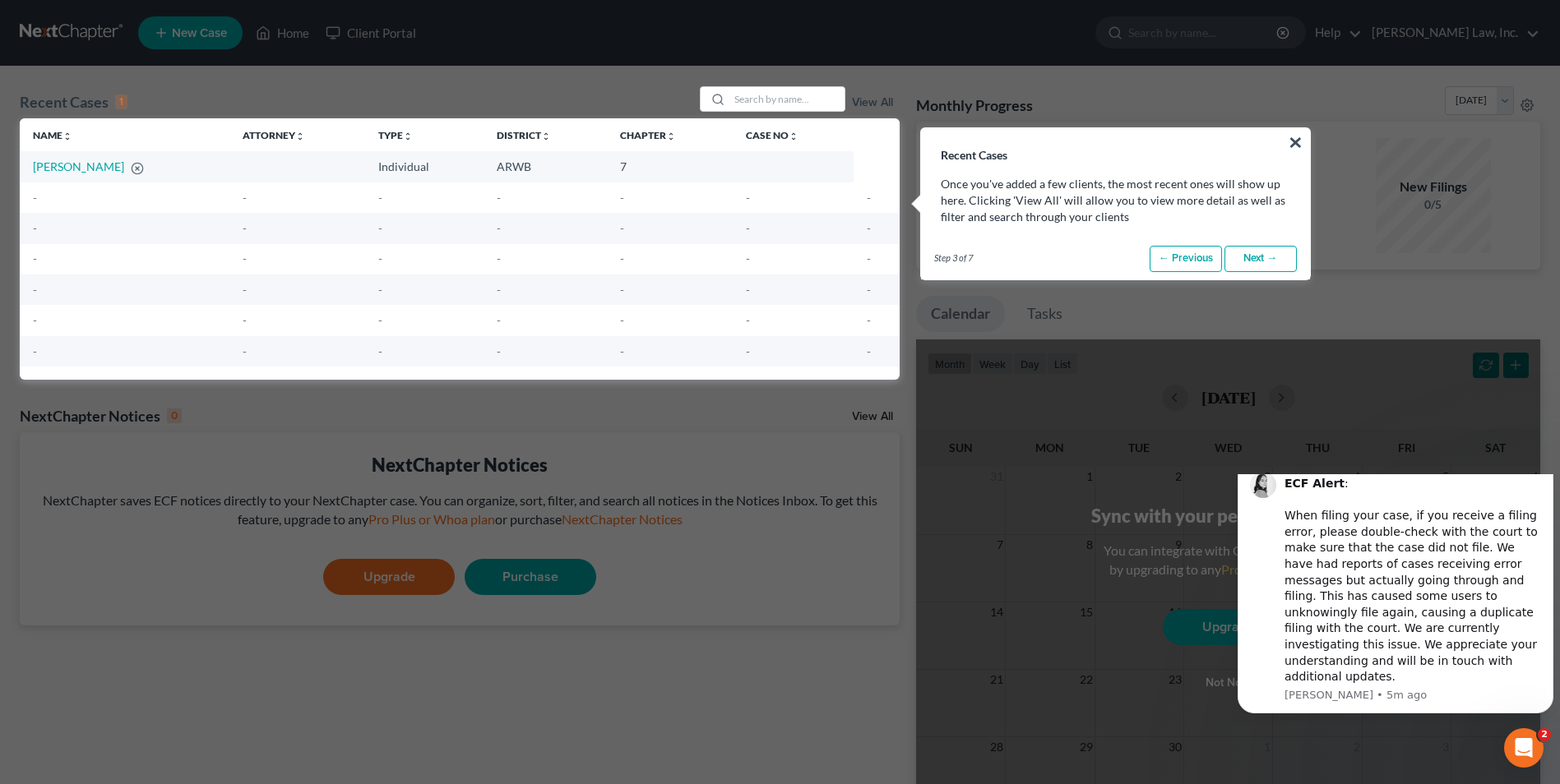
click at [1263, 258] on link "Next →" at bounding box center [1261, 259] width 72 height 27
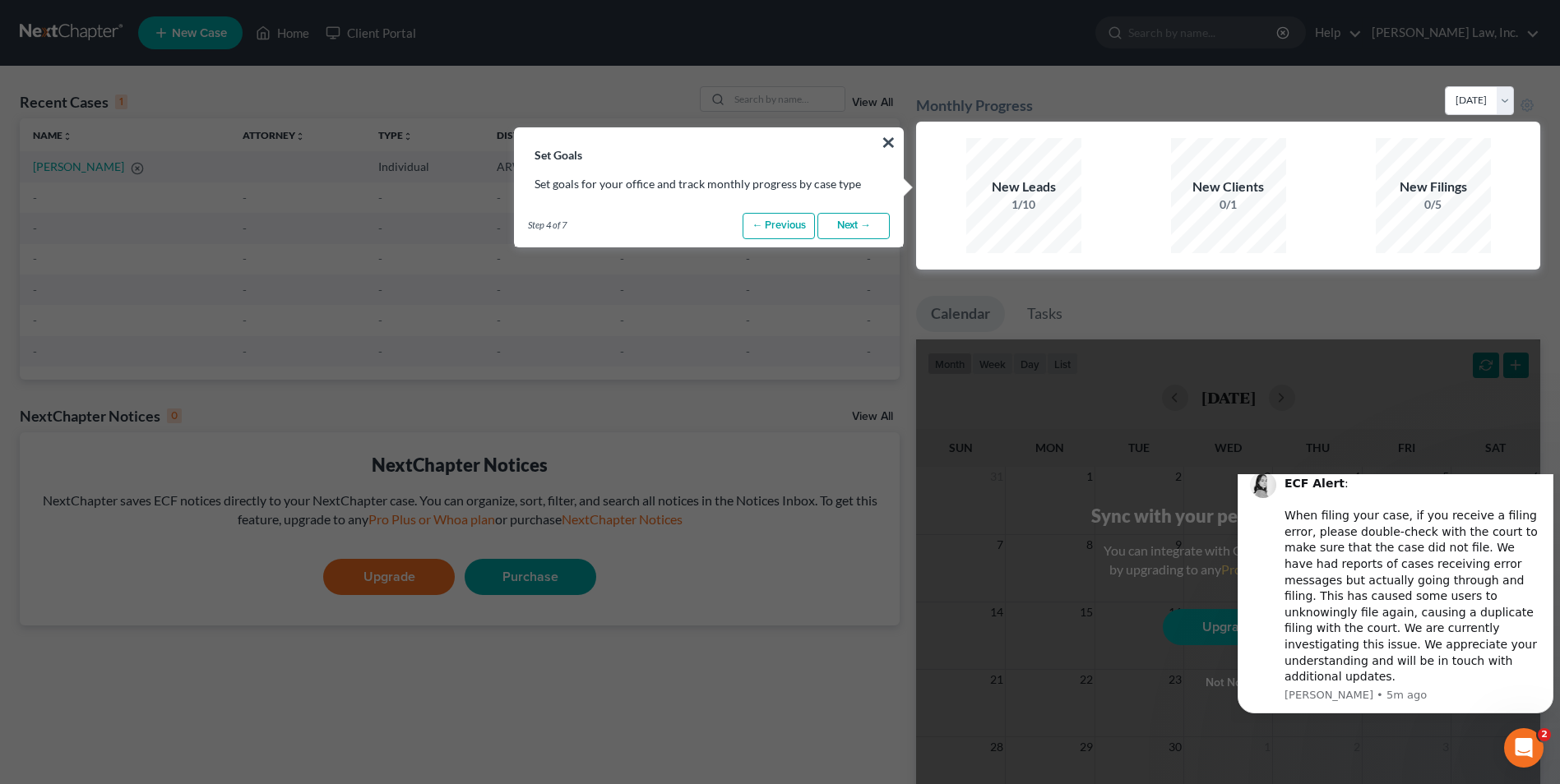
click at [864, 231] on link "Next →" at bounding box center [853, 226] width 72 height 27
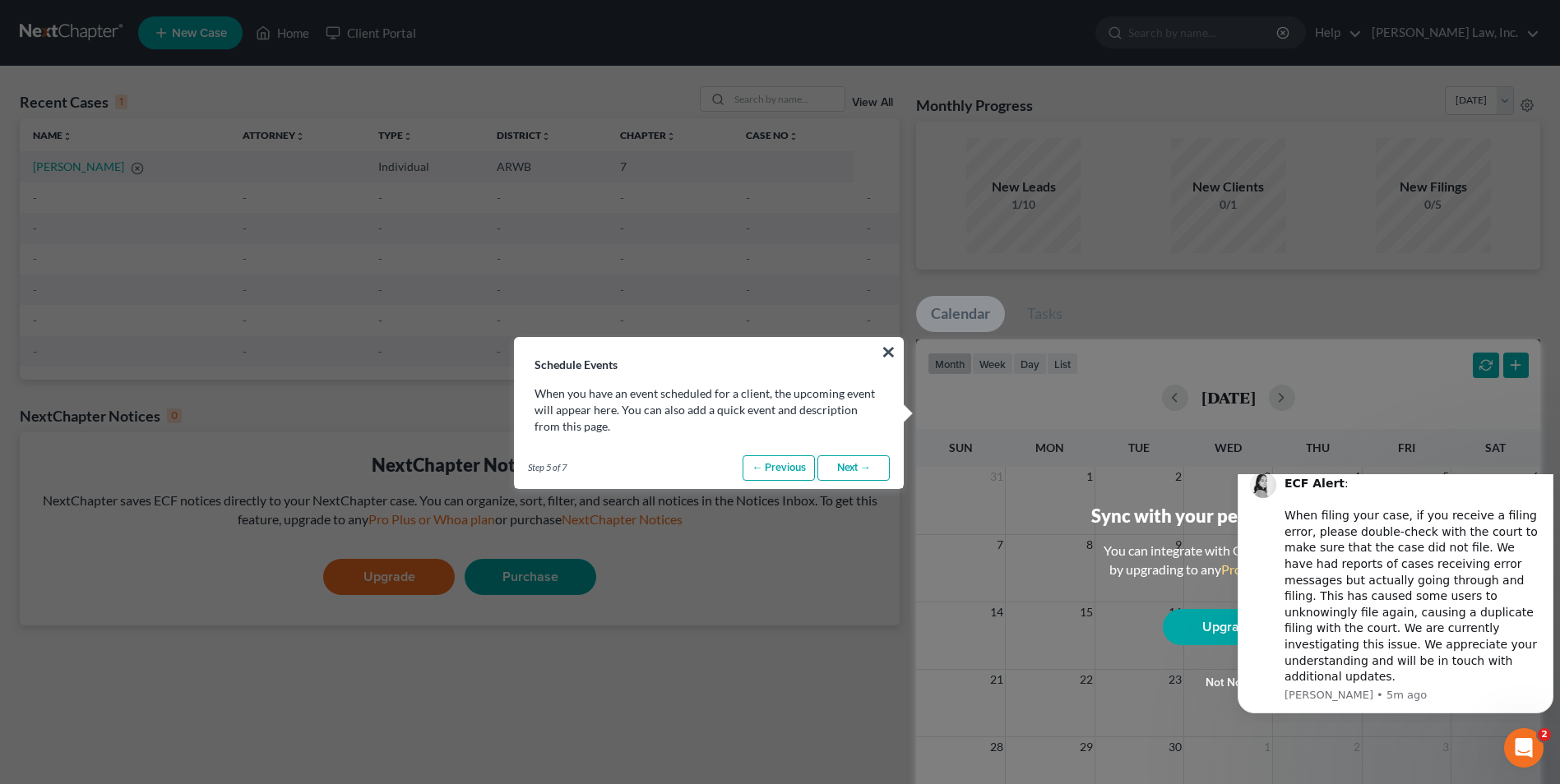
click at [865, 470] on link "Next →" at bounding box center [853, 468] width 72 height 27
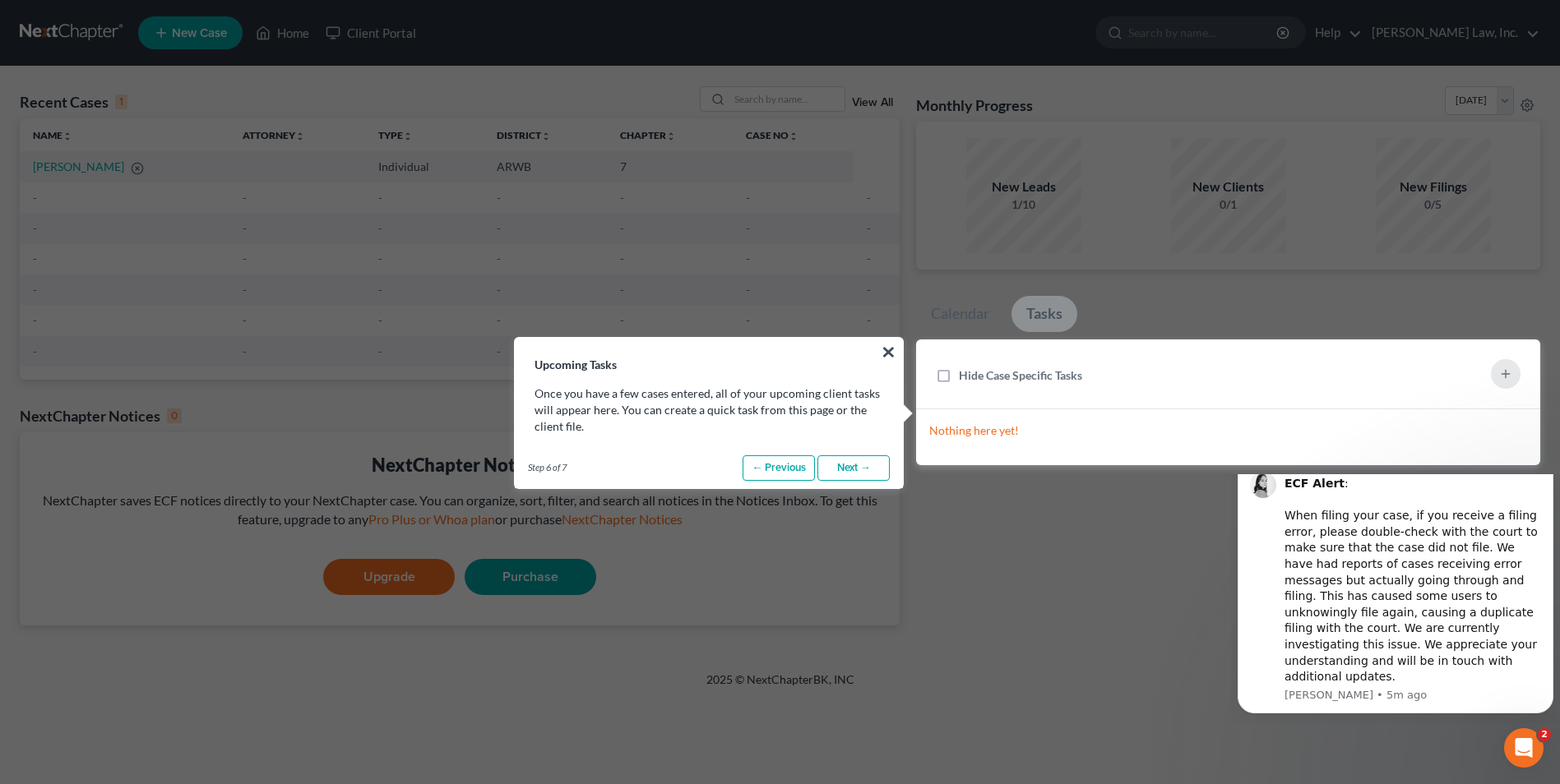
click at [853, 471] on link "Next →" at bounding box center [853, 468] width 72 height 27
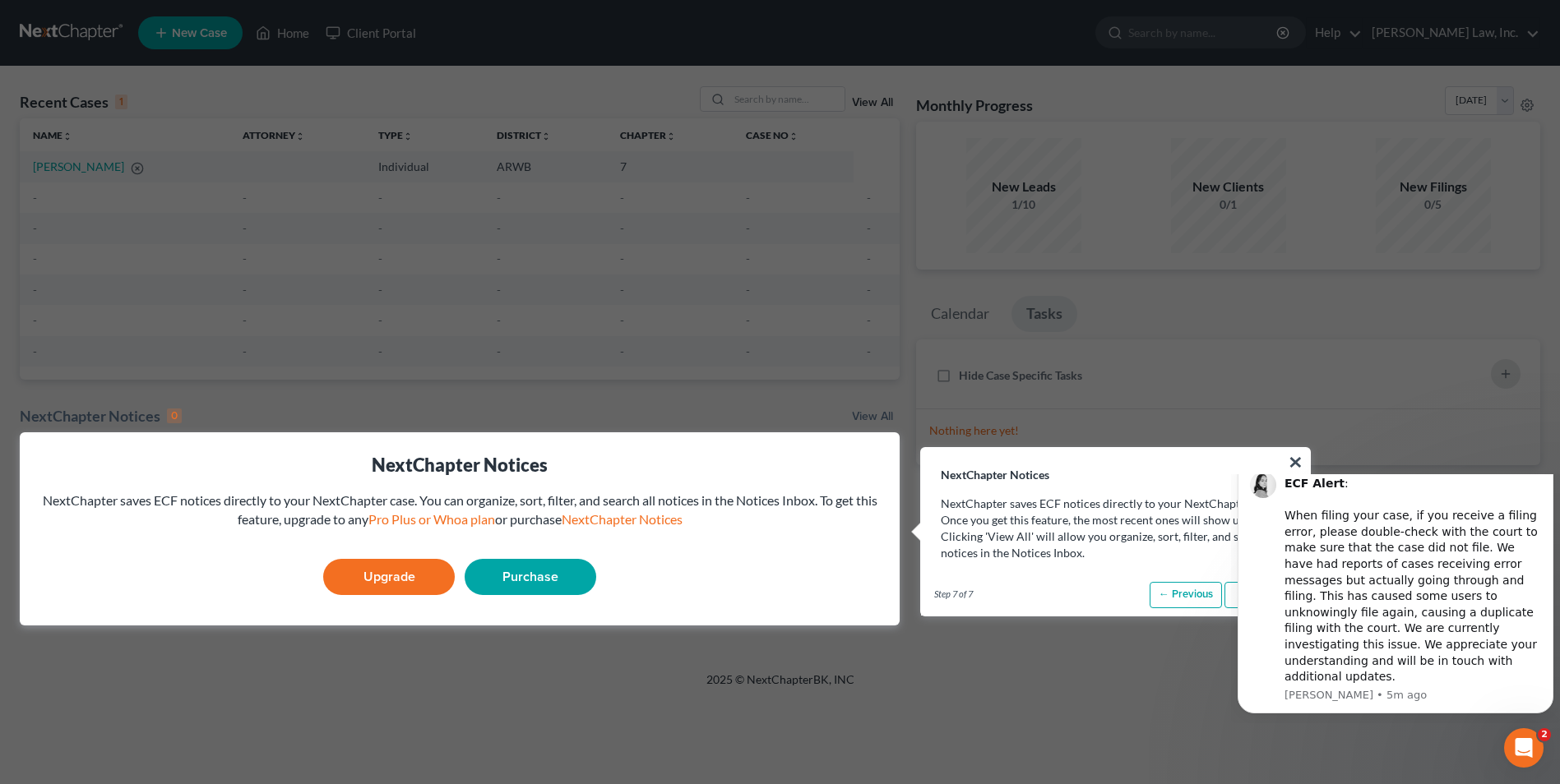
click at [1547, 464] on icon "Dismiss notification" at bounding box center [1548, 462] width 6 height 6
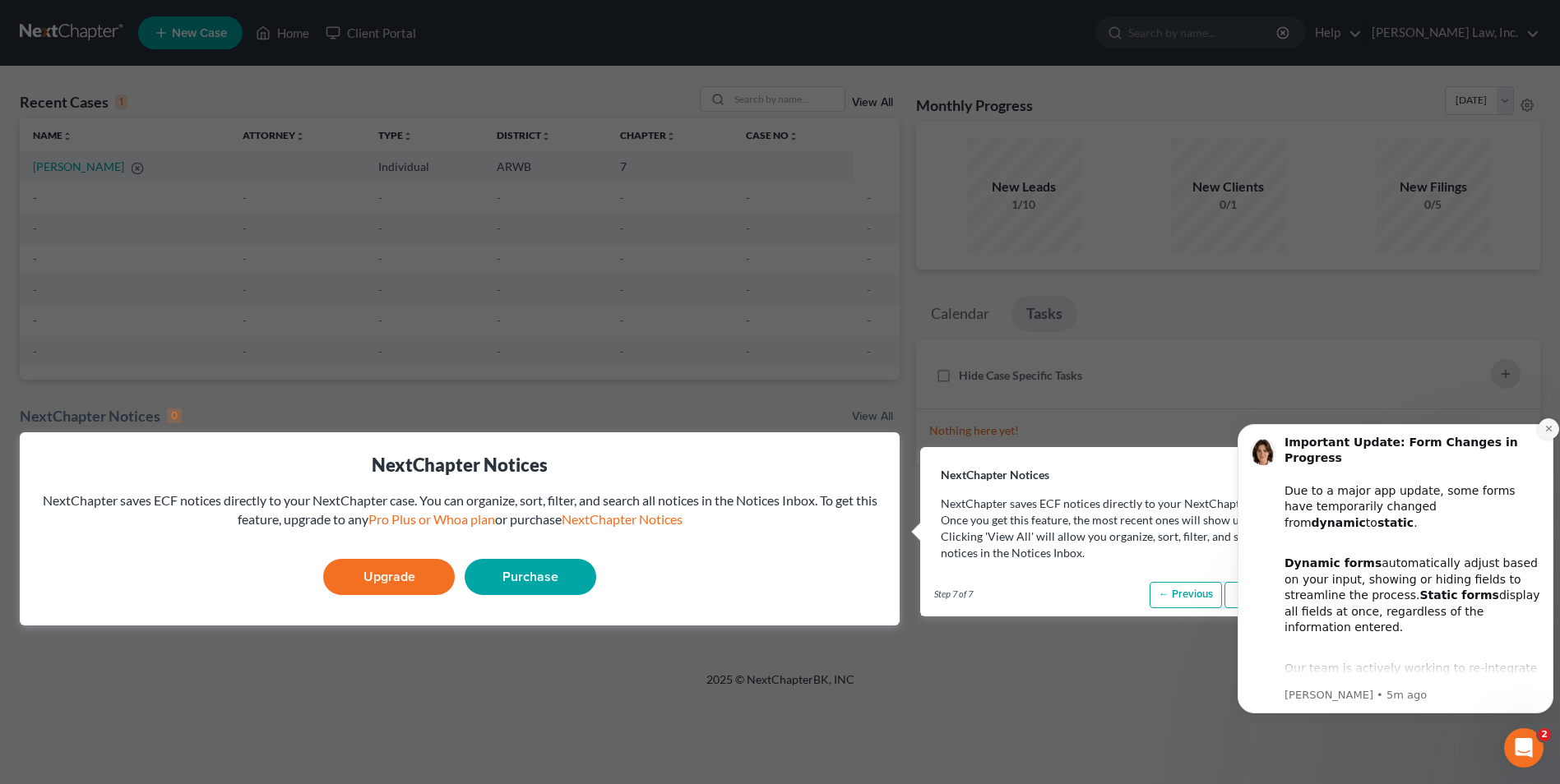
click at [1548, 430] on icon "Dismiss notification" at bounding box center [1548, 429] width 6 height 6
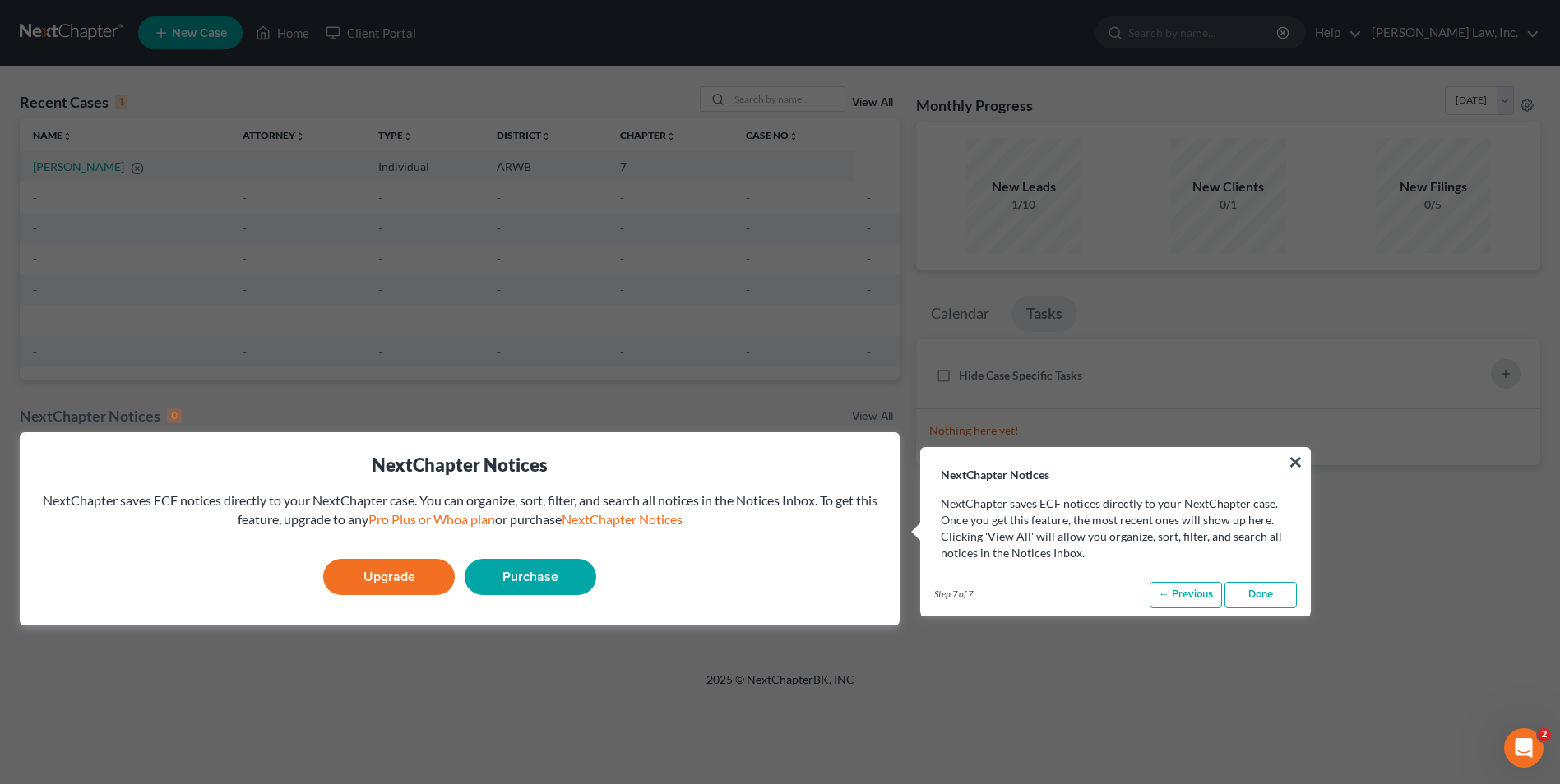
click at [1249, 587] on link "Done" at bounding box center [1261, 594] width 72 height 27
